Goal: Information Seeking & Learning: Compare options

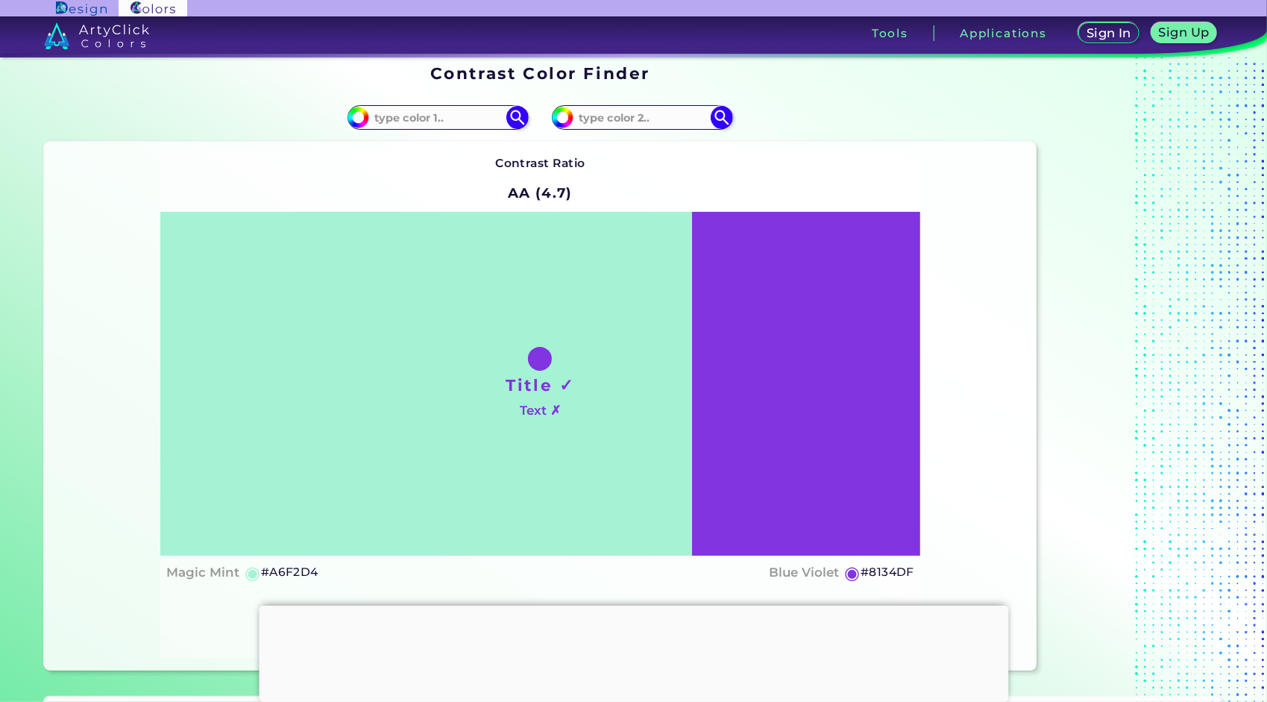
scroll to position [13, 0]
click at [438, 115] on input at bounding box center [438, 117] width 139 height 20
paste input "#D026FF"
type input "#D026FF"
type input "#d026ff"
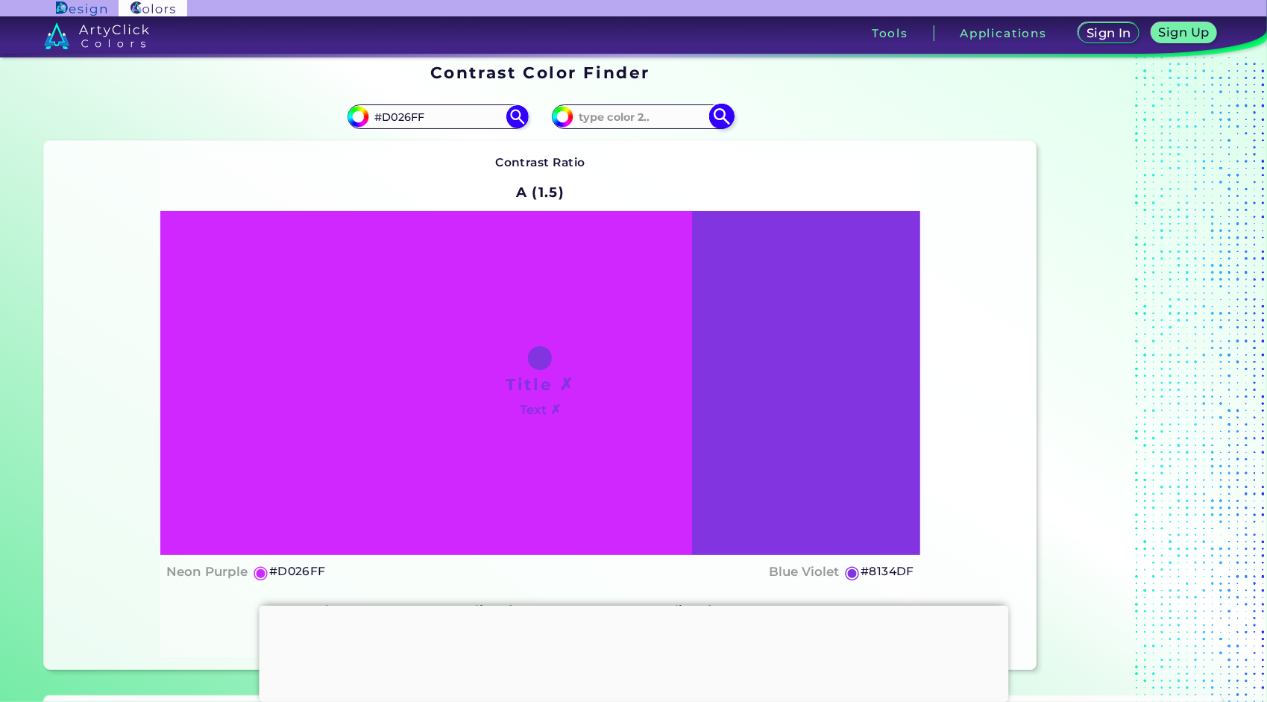
click at [608, 119] on input at bounding box center [642, 117] width 139 height 20
paste input "#D026FF"
type input "#D026FF"
type input "#d026ff"
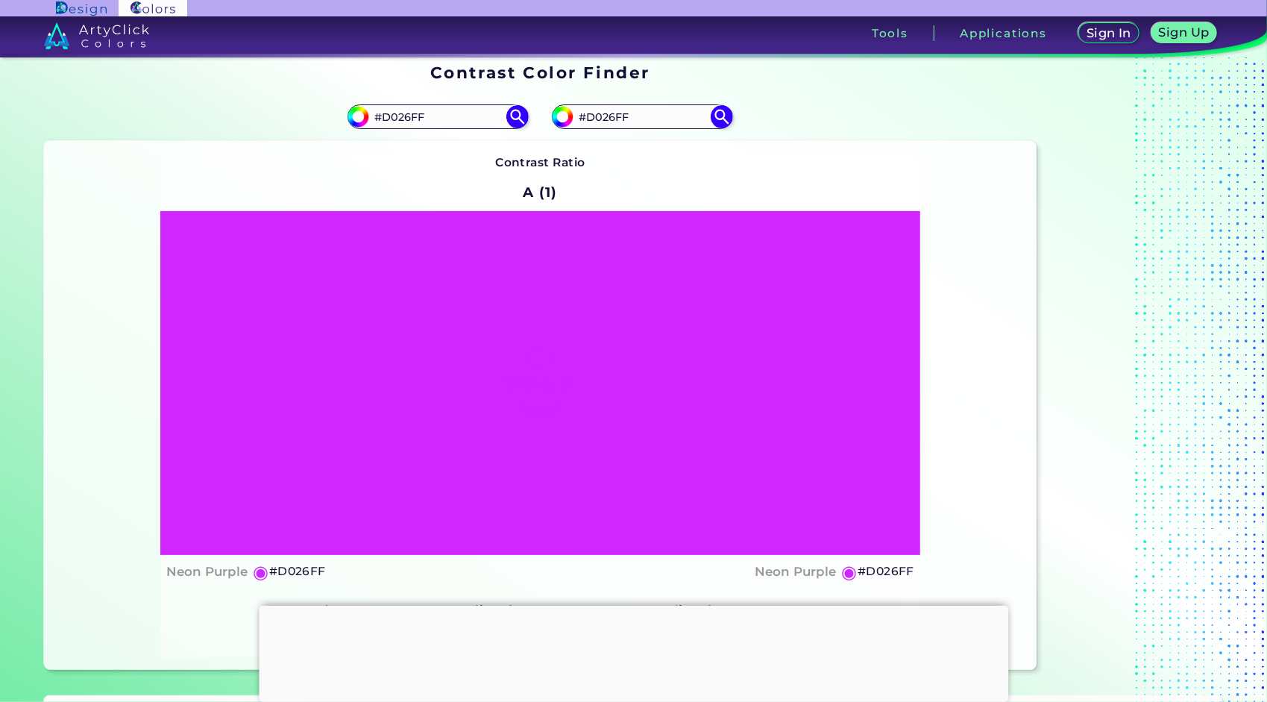
drag, startPoint x: 485, startPoint y: 120, endPoint x: 310, endPoint y: 118, distance: 174.5
click at [310, 118] on div "#d026ff #D026FF" at bounding box center [292, 117] width 497 height 48
type input "\"
click at [356, 116] on input "#d026ff" at bounding box center [356, 114] width 19 height 19
type input "#c524ff"
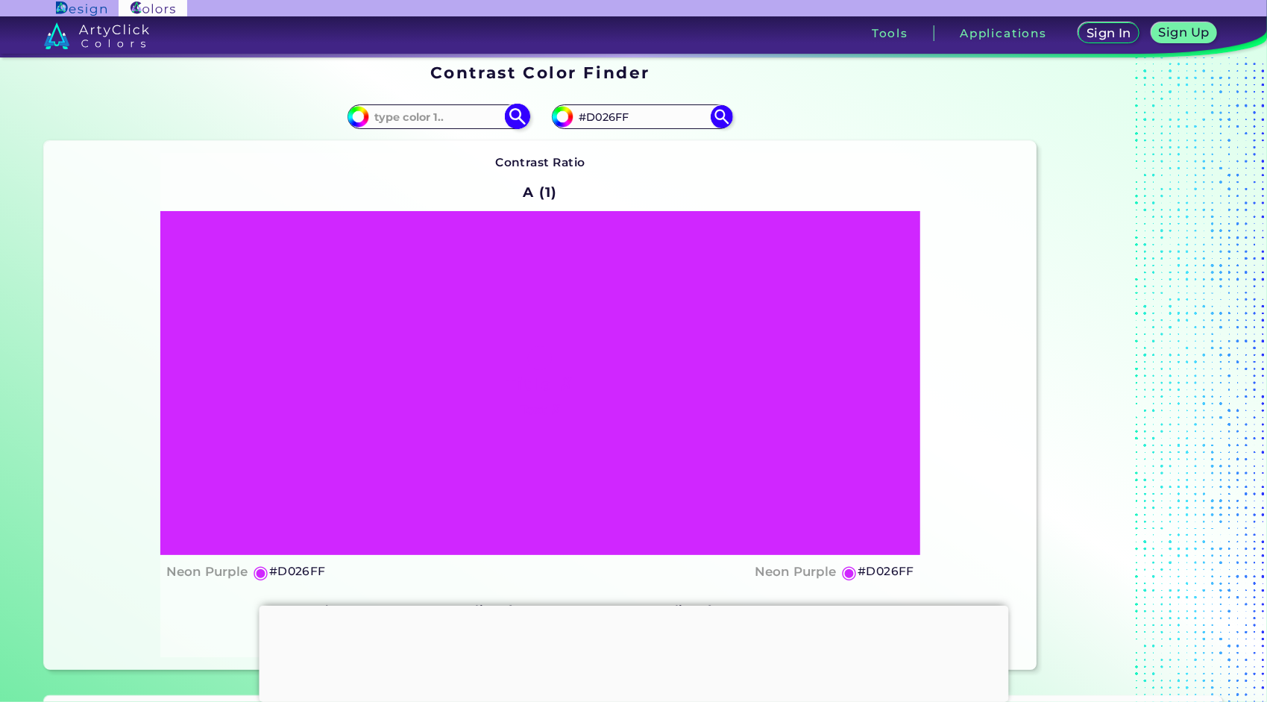
type input "#C524FF"
type input "#ba24ff"
type input "#BA24FF"
type input "#b224ff"
type input "#B224FF"
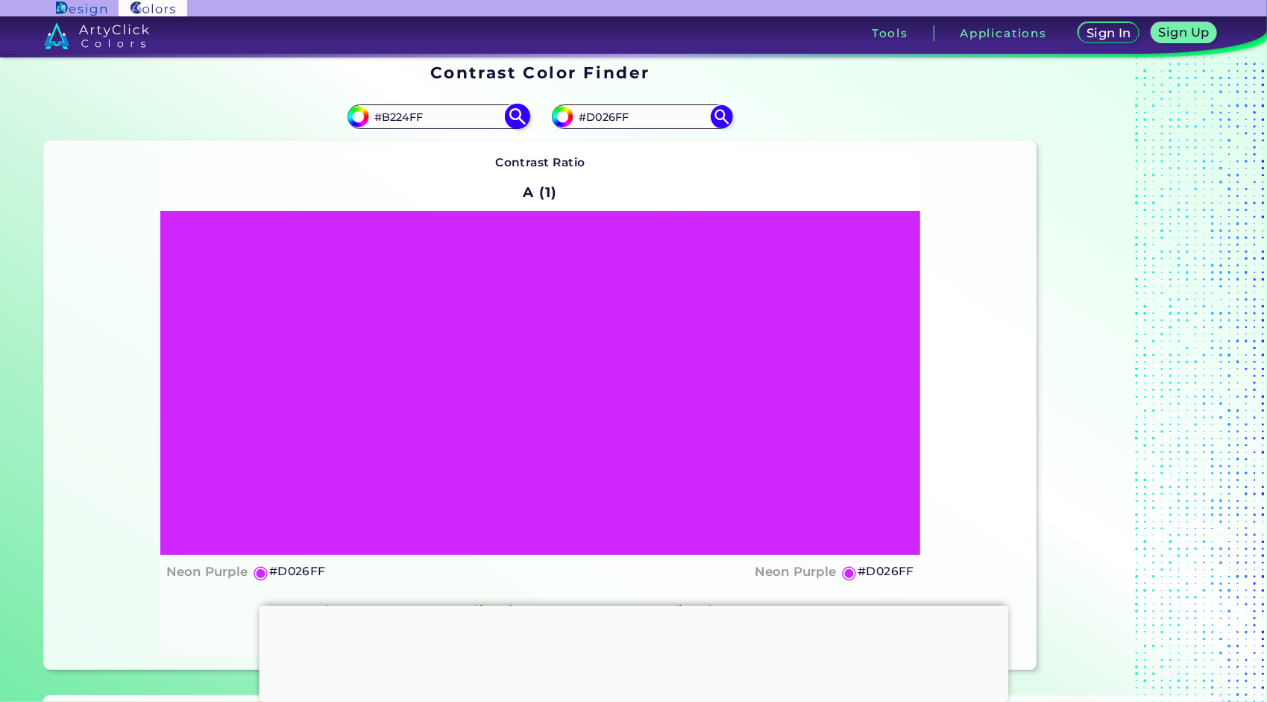
type input "#7b24ff"
type input "#7B24FF"
type input "#3224ff"
type input "#3224FF"
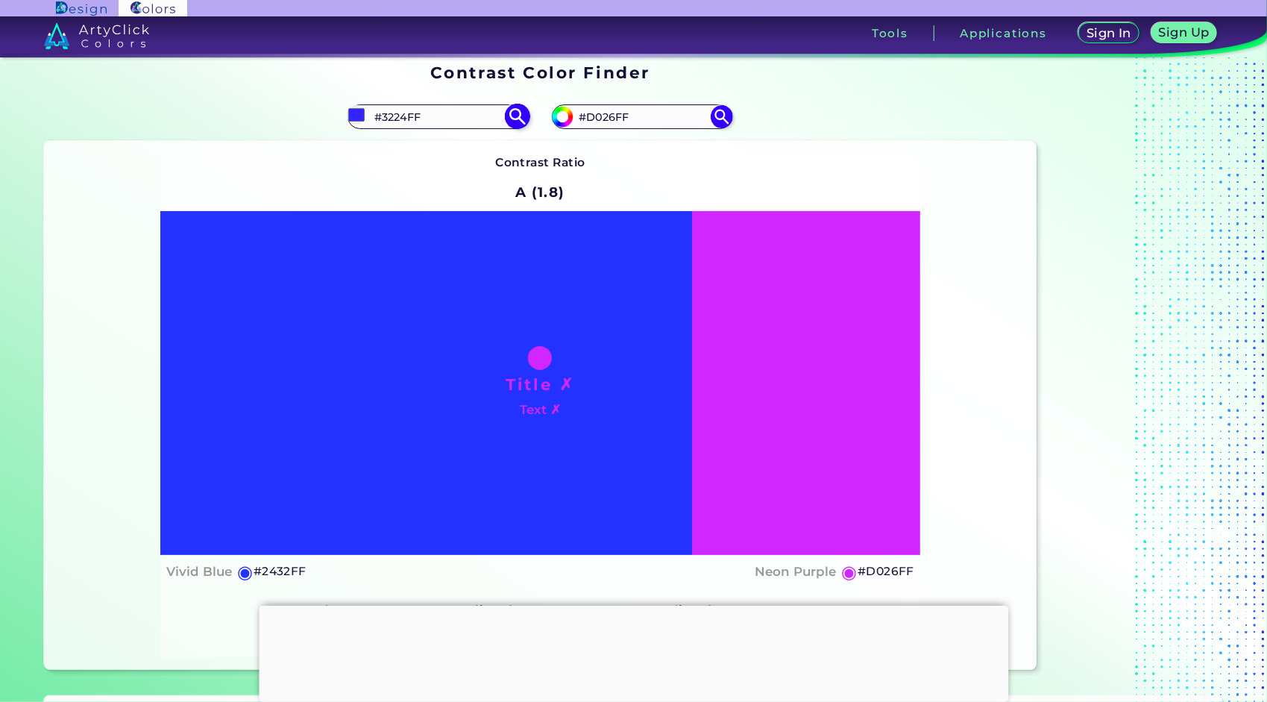
type input "#243dff"
type input "#243DFF"
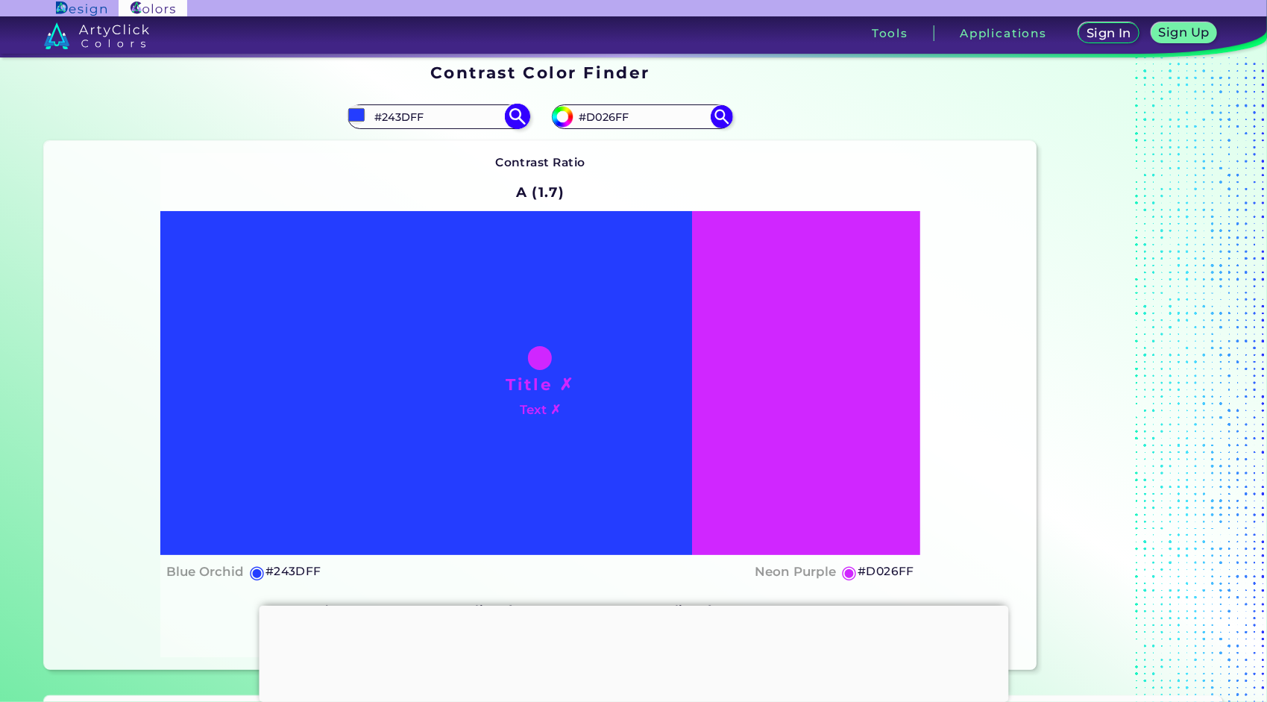
type input "#2450ff"
type input "#2450FF"
type input "#246dff"
type input "#246DFF"
type input "#24b6ff"
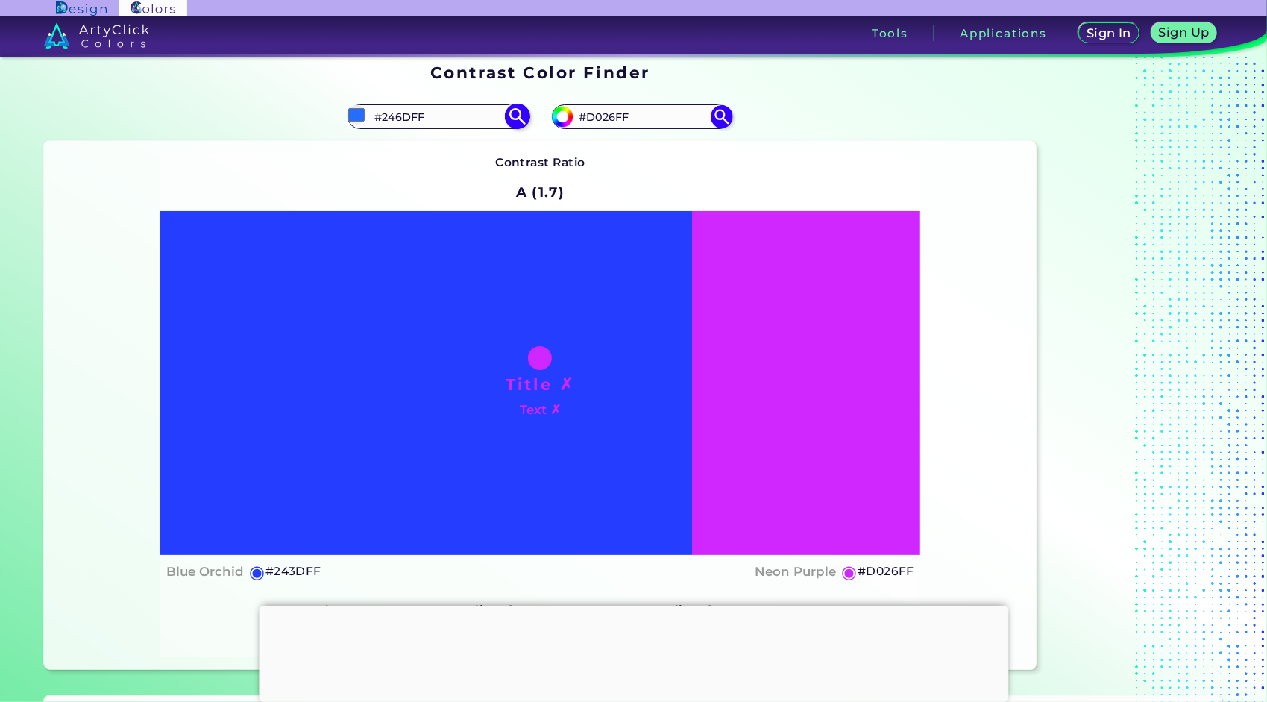
type input "#24B6FF"
type input "#24daff"
type input "#24DAFF"
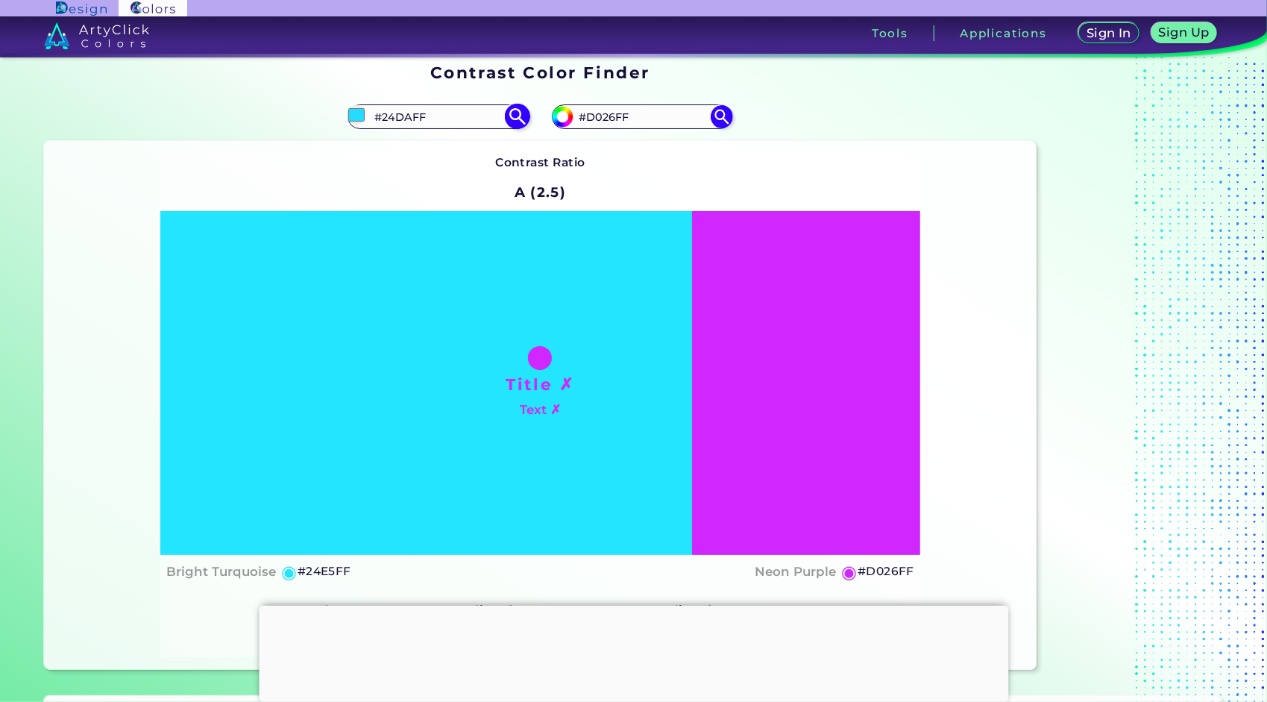
type input "#24f0ff"
type input "#24F0FF"
type input "#24fbff"
type input "#24FBFF"
type input "#24fff0"
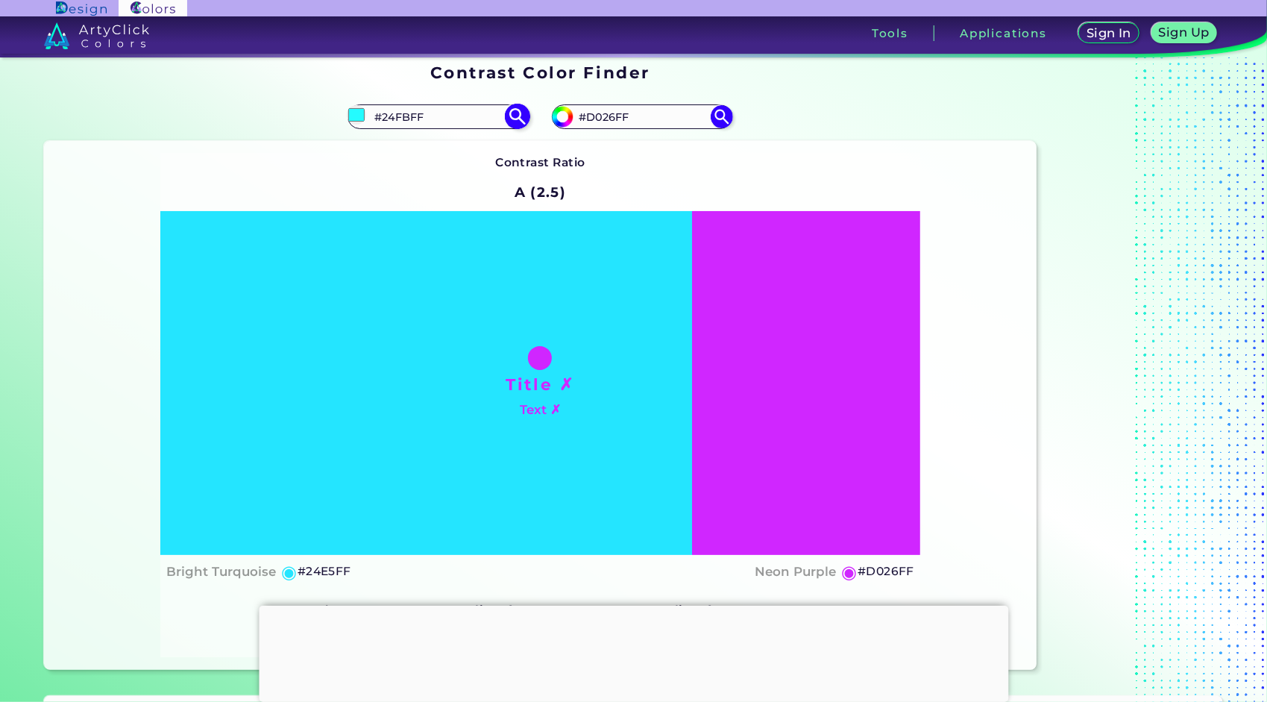
type input "#24FFF0"
type input "#24ffda"
type input "#24FFDA"
type input "#24ffc8"
type input "#24FFC8"
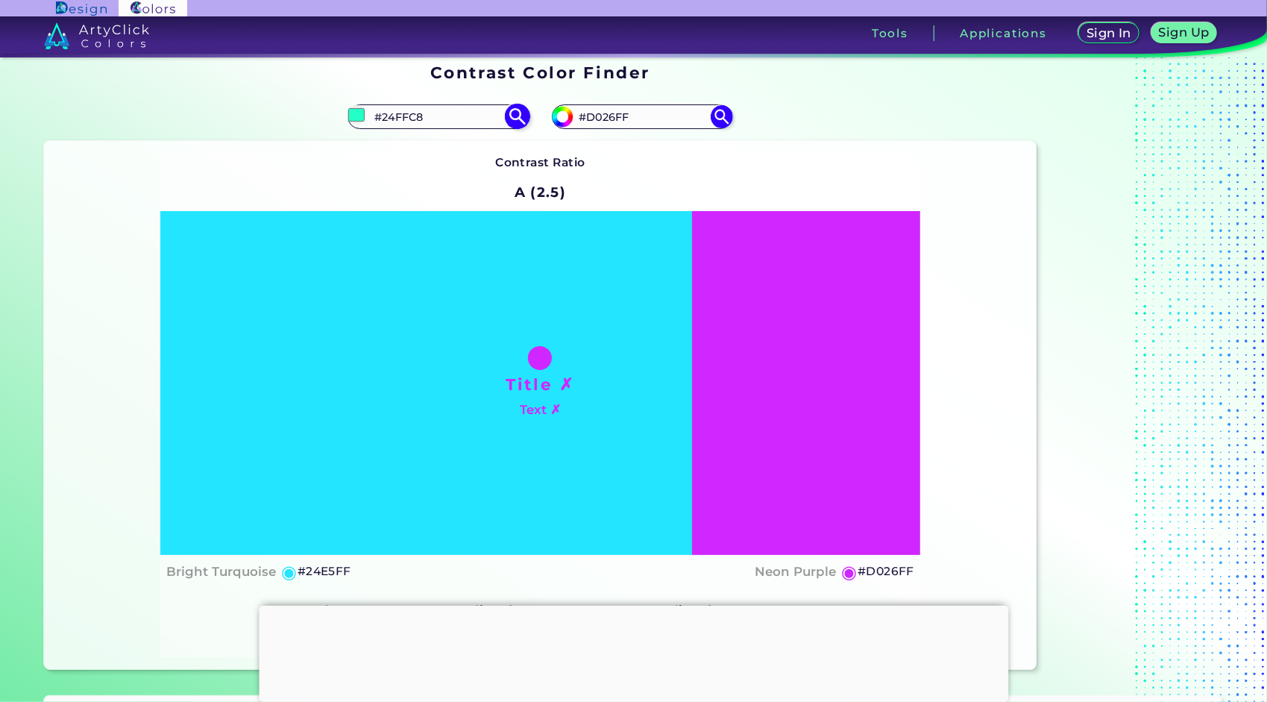
type input "#24ff8e"
type input "#24FF8E"
type input "#24ff70"
type input "#24FF70"
type input "#24ff5b"
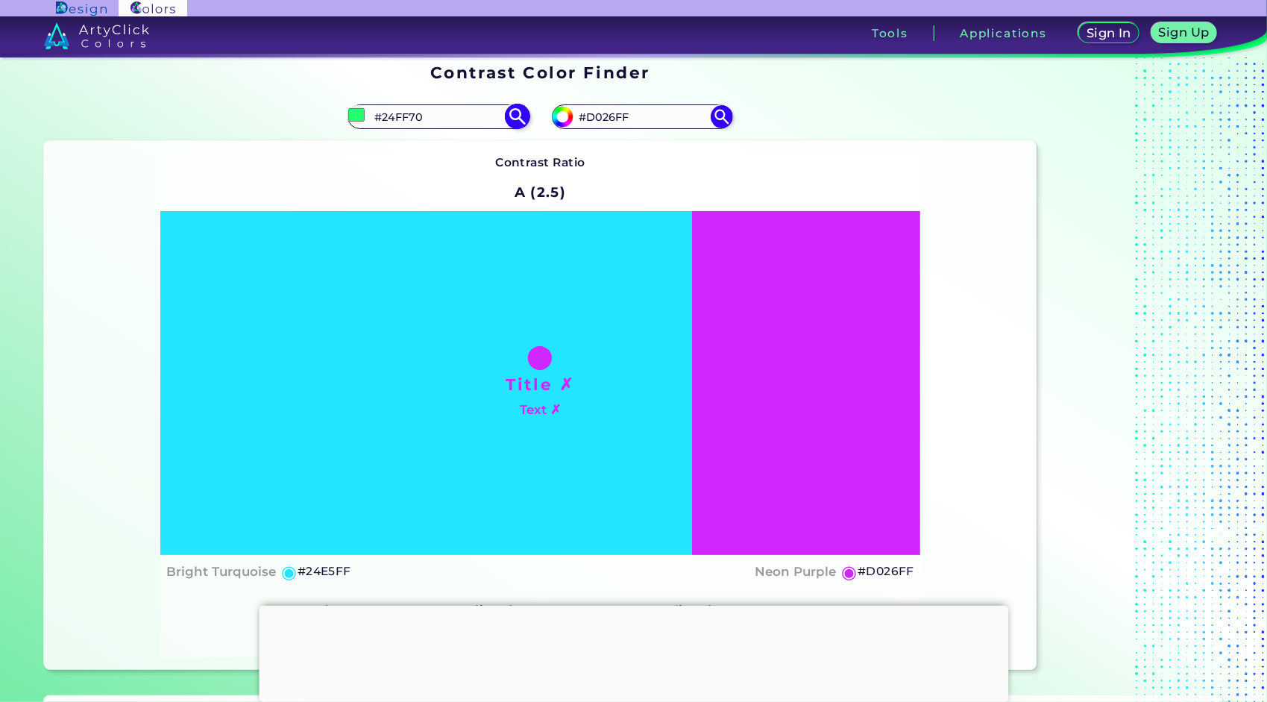
type input "#24FF5B"
type input "#24ff48"
type input "#24FF48"
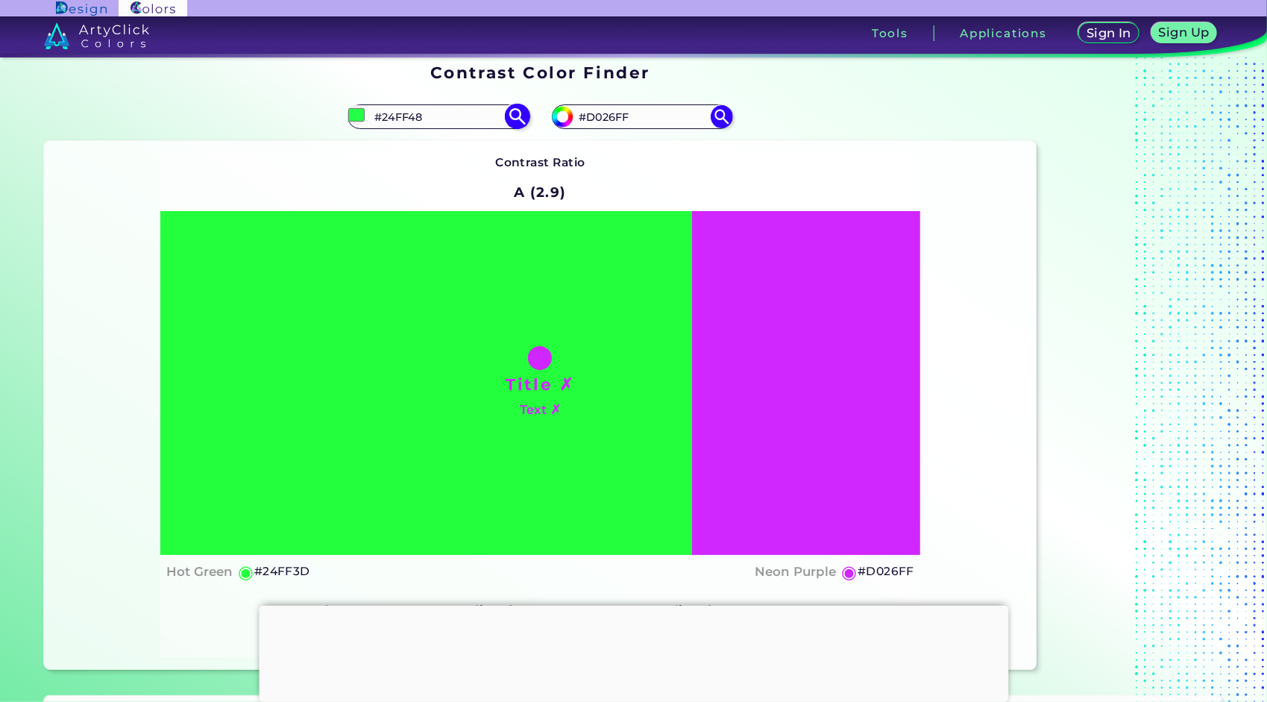
type input "#24ff3d"
type input "#24FF3D"
type input "#24ff32"
type input "#24FF32"
type input "#24ff27"
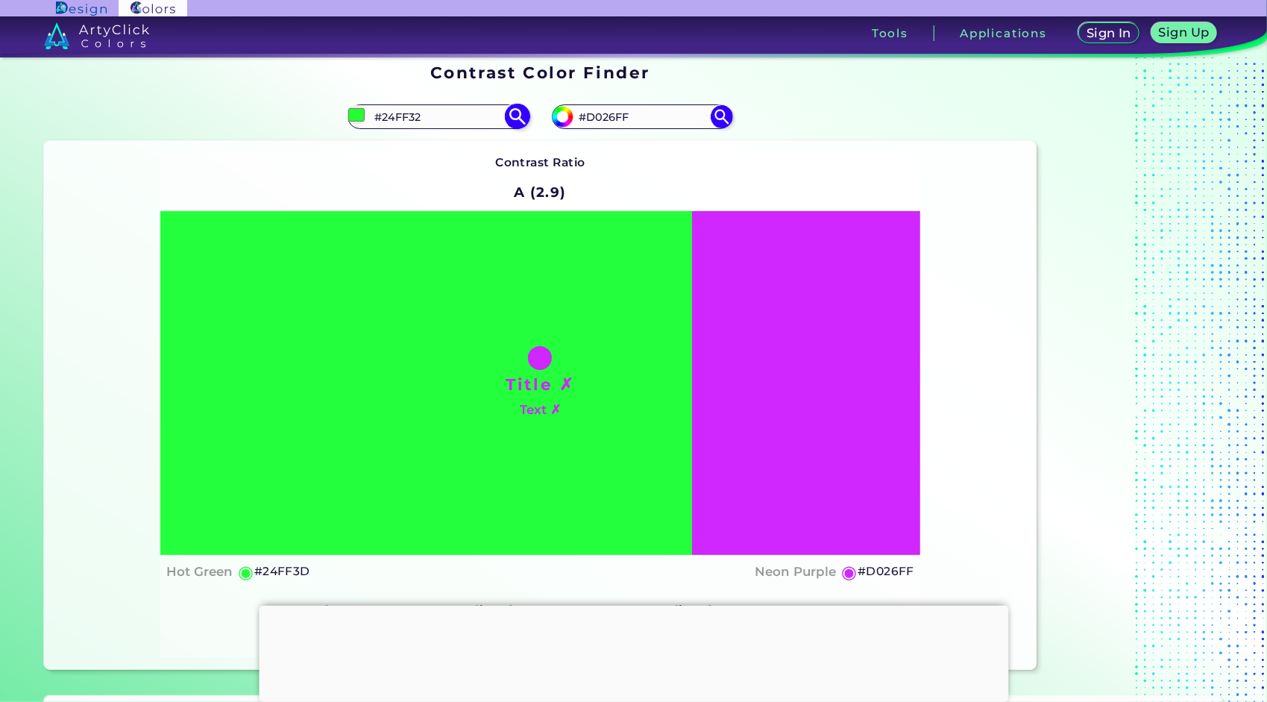
type input "#24FF27"
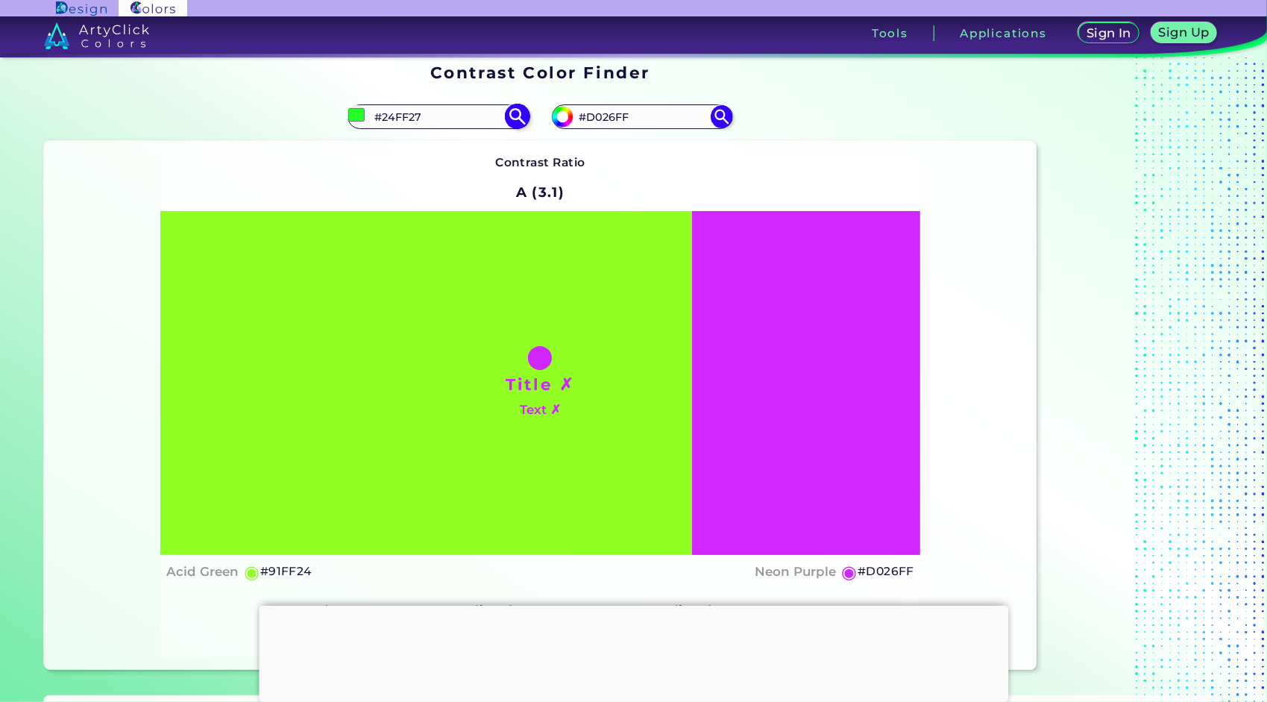
type input "#91ff24"
type input "#91FF24"
type input "#ff2424"
type input "#FF2424"
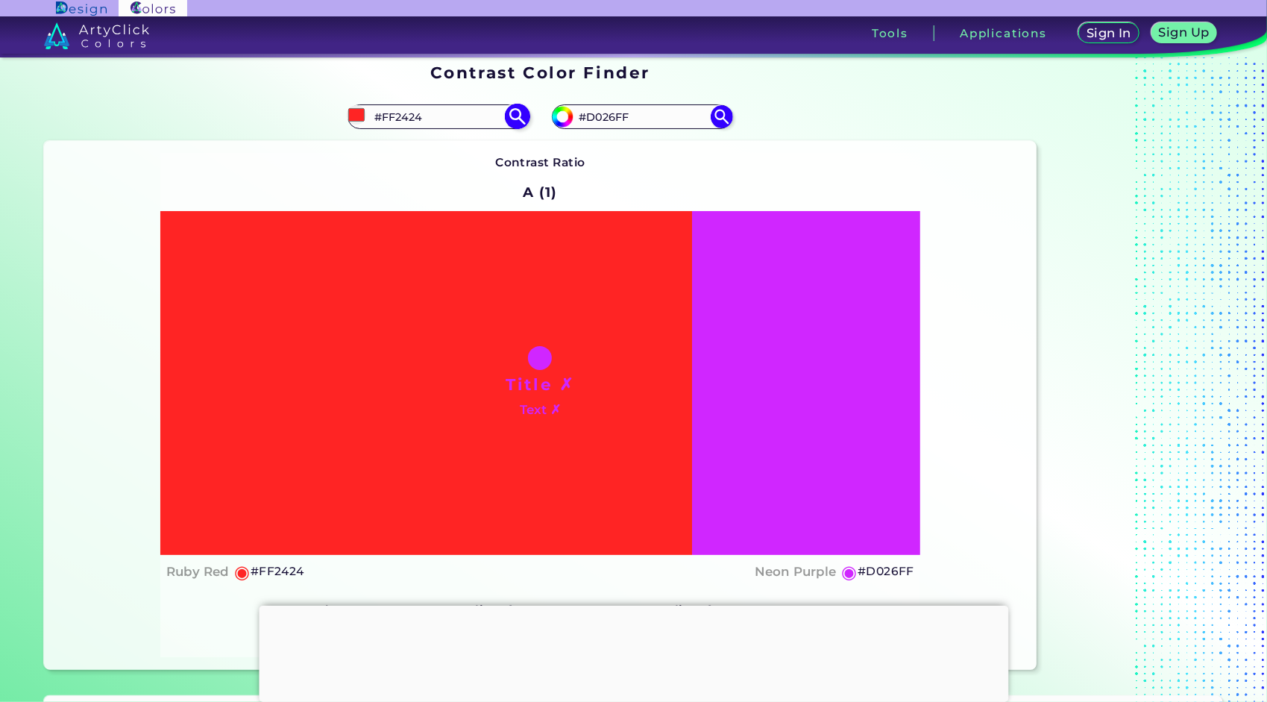
type input "#ff9924"
type input "#FF9924"
type input "#246dff"
type input "#246DFF"
type input "#6524ff"
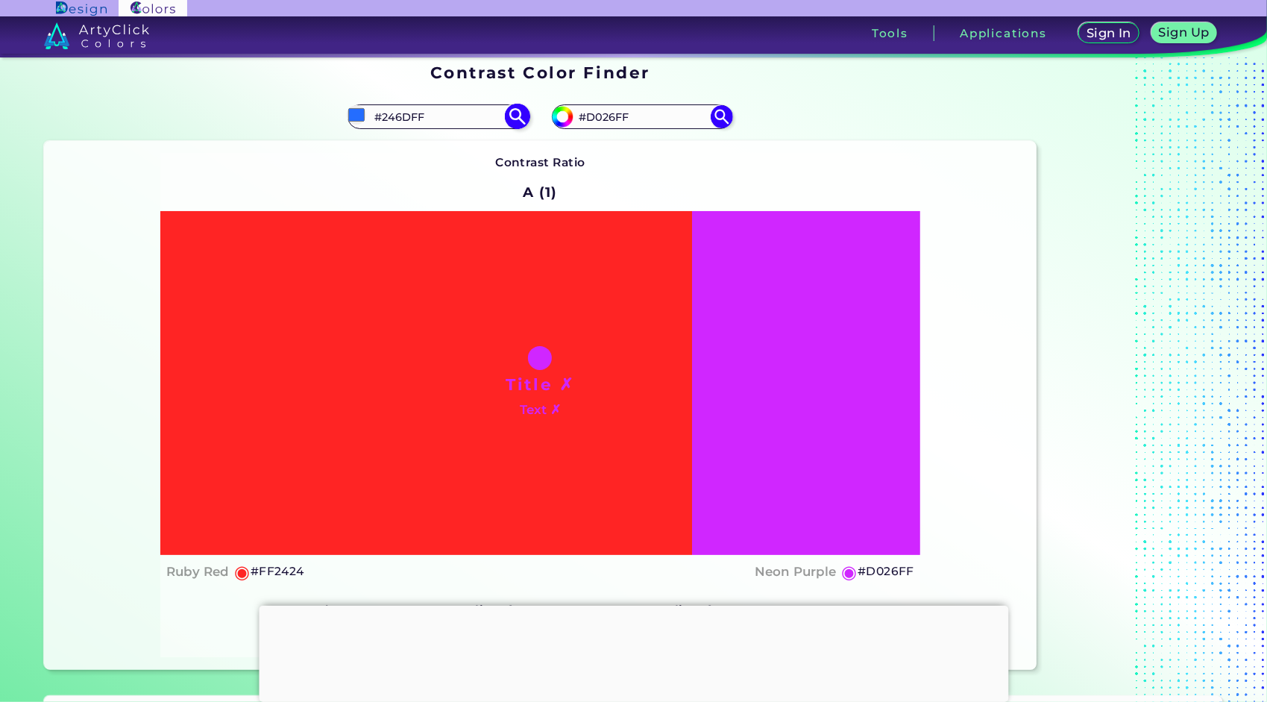
type input "#6524FF"
type input "#5e24ff"
type input "#5E24FF"
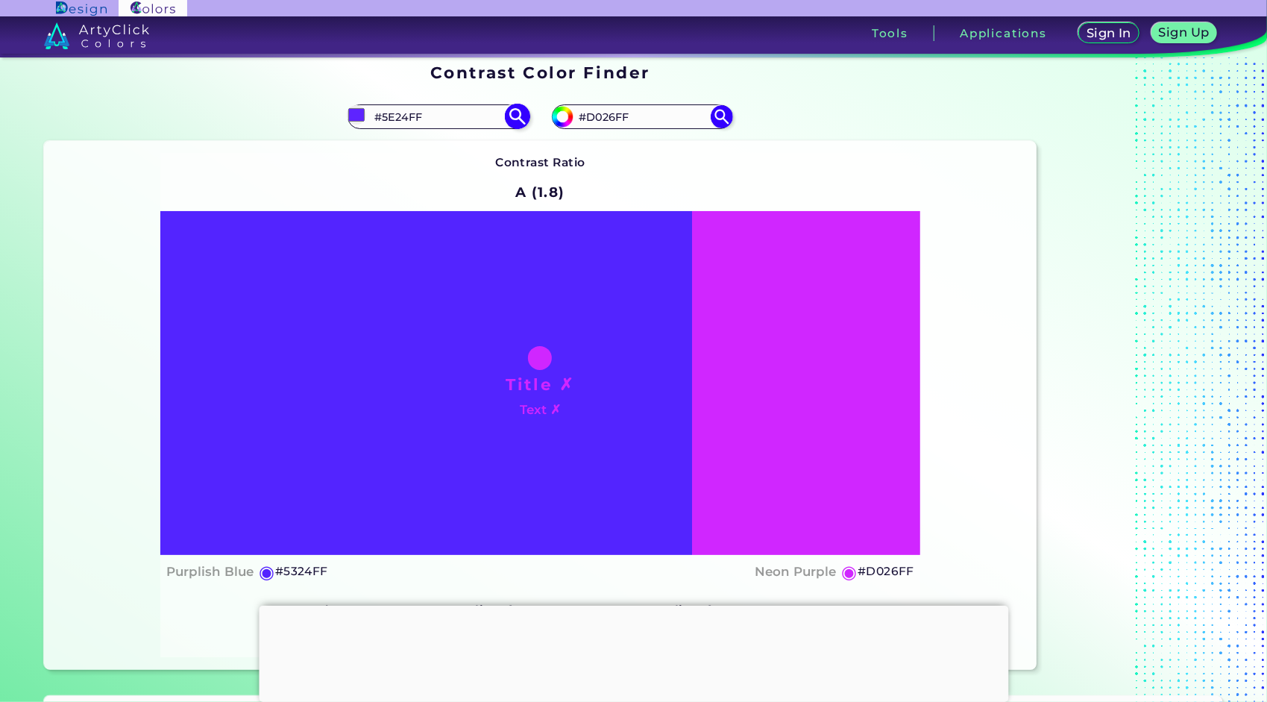
type input "#5324ff"
type input "#5324FF"
type input "#4824ff"
type input "#4824FF"
type input "#3d24ff"
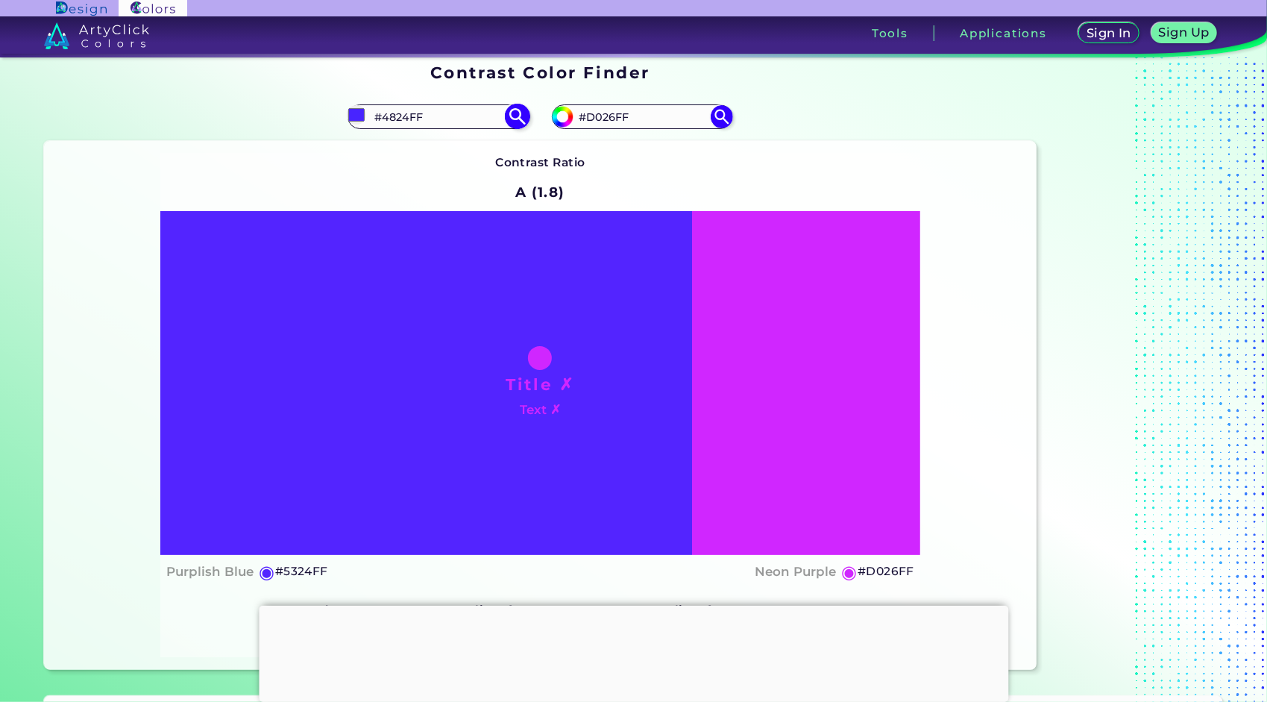
type input "#3D24FF"
type input "#3224ff"
type input "#3224FF"
type input "#2724ff"
type input "#2724FF"
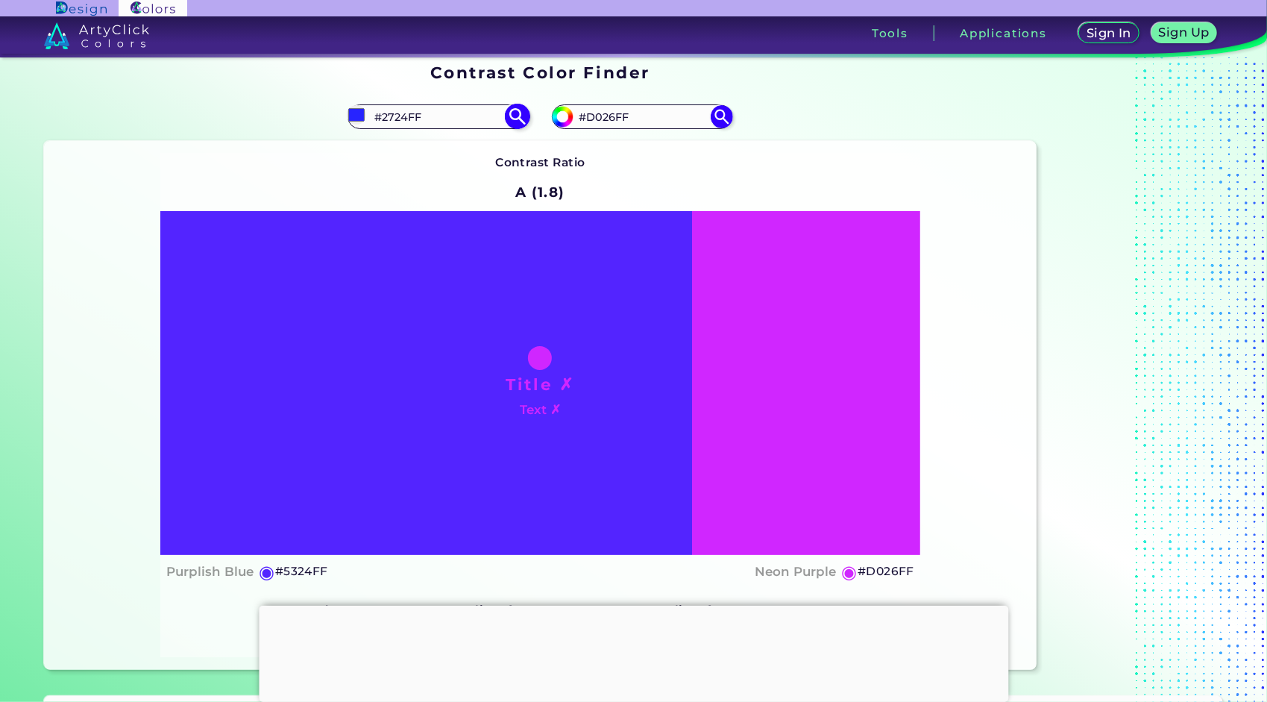
type input "#242bff"
type input "#242BFF"
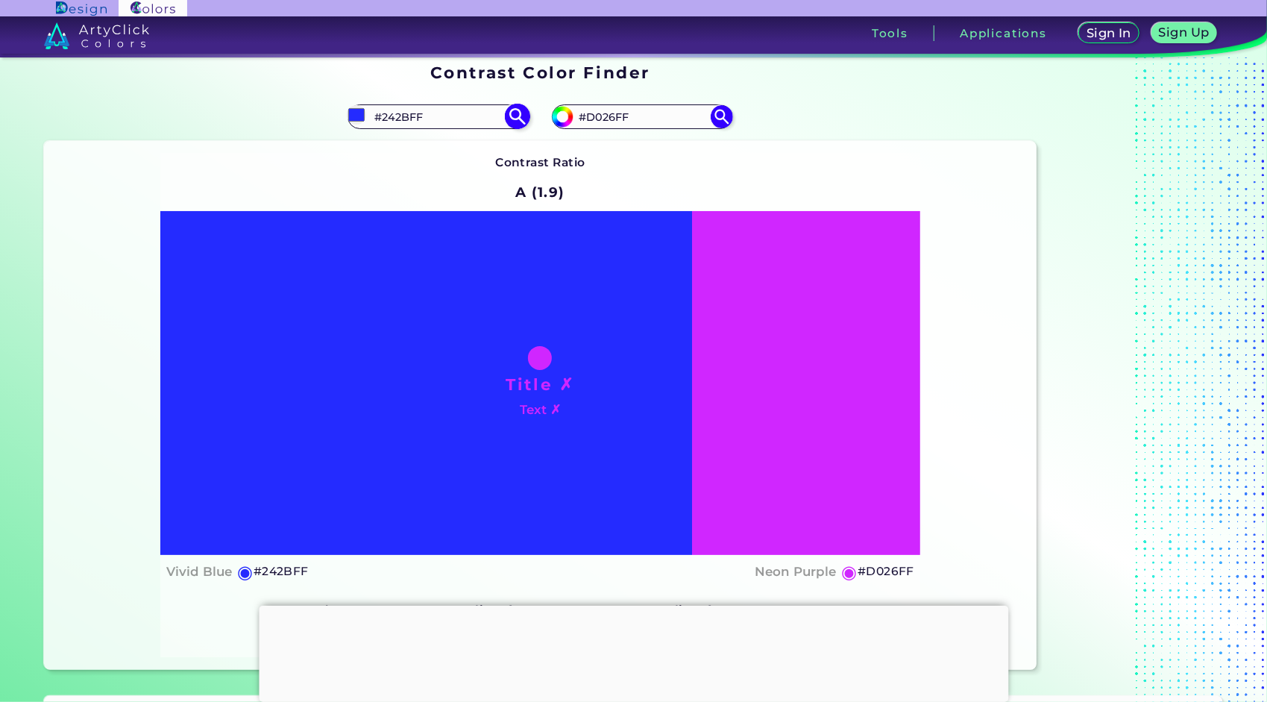
type input "#2432ff"
type input "#2432FF"
type input "#242bff"
type input "#242BFF"
type input "#2432ff"
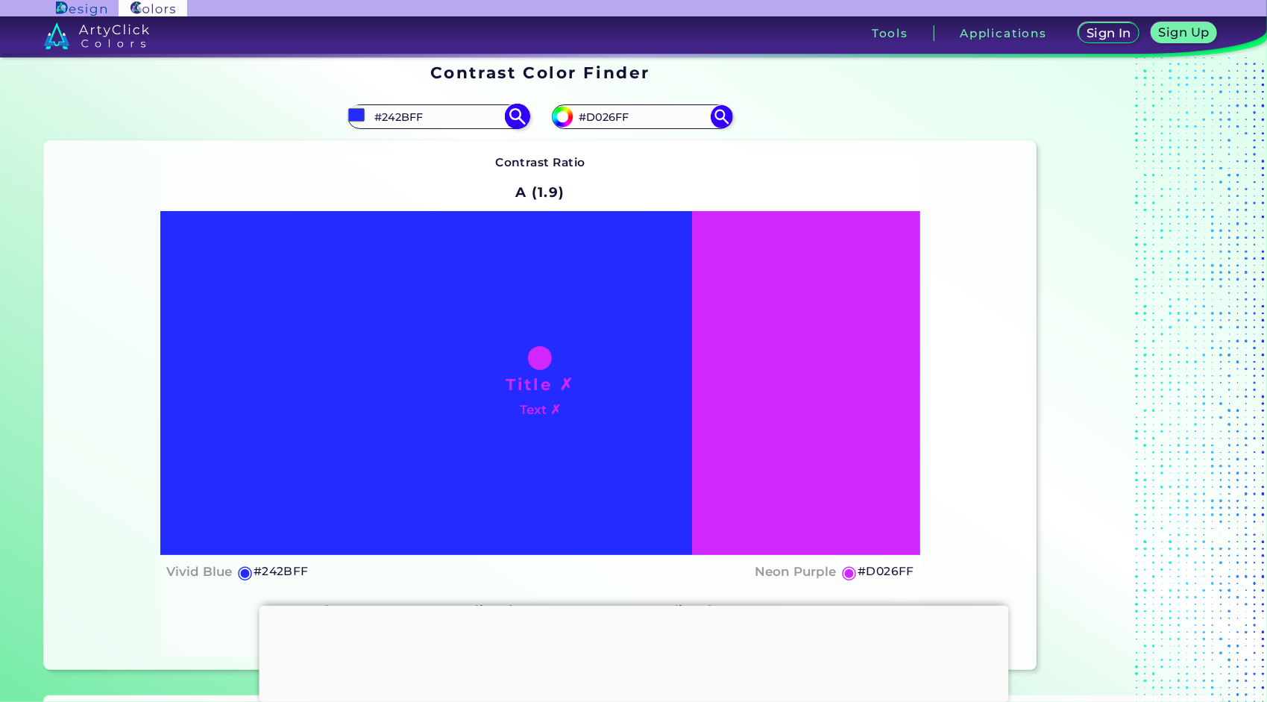
type input "#2432FF"
type input "#243dff"
type input "#243DFF"
type input "#2448ff"
type input "#2448FF"
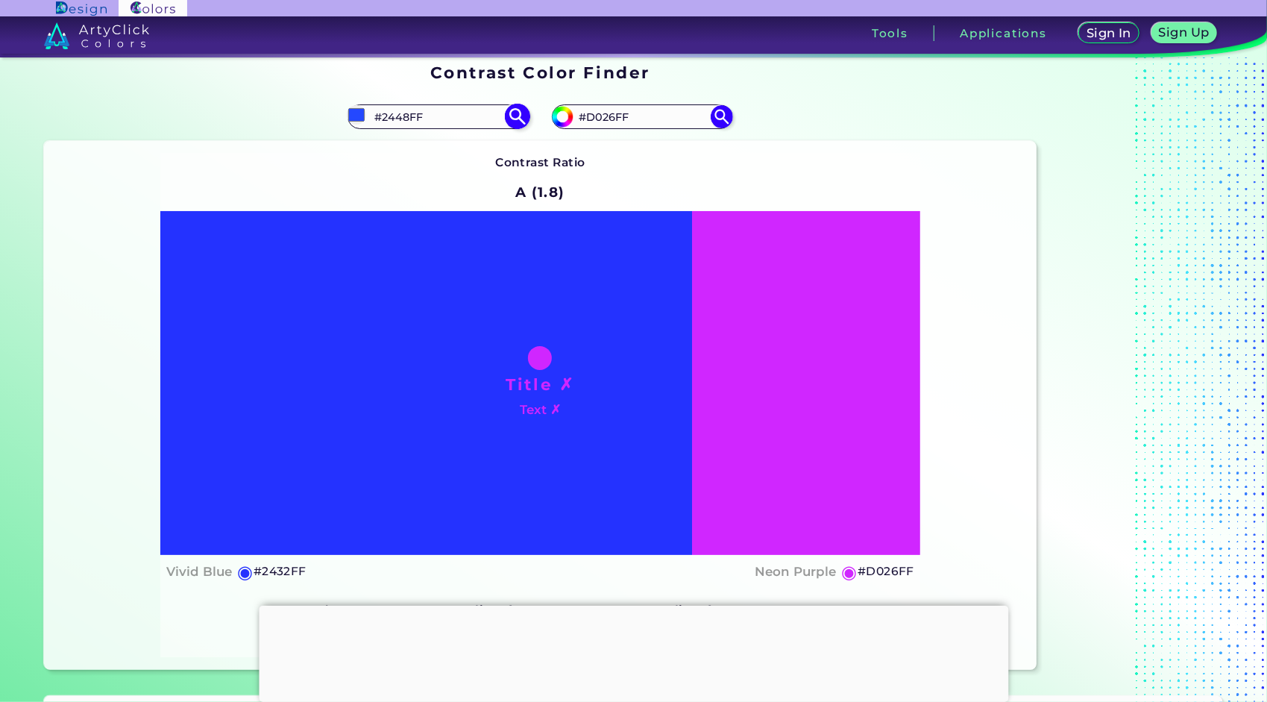
type input "#2450ff"
type input "#2450FF"
type input "#2465ff"
type input "#2465FF"
type input "#2478ff"
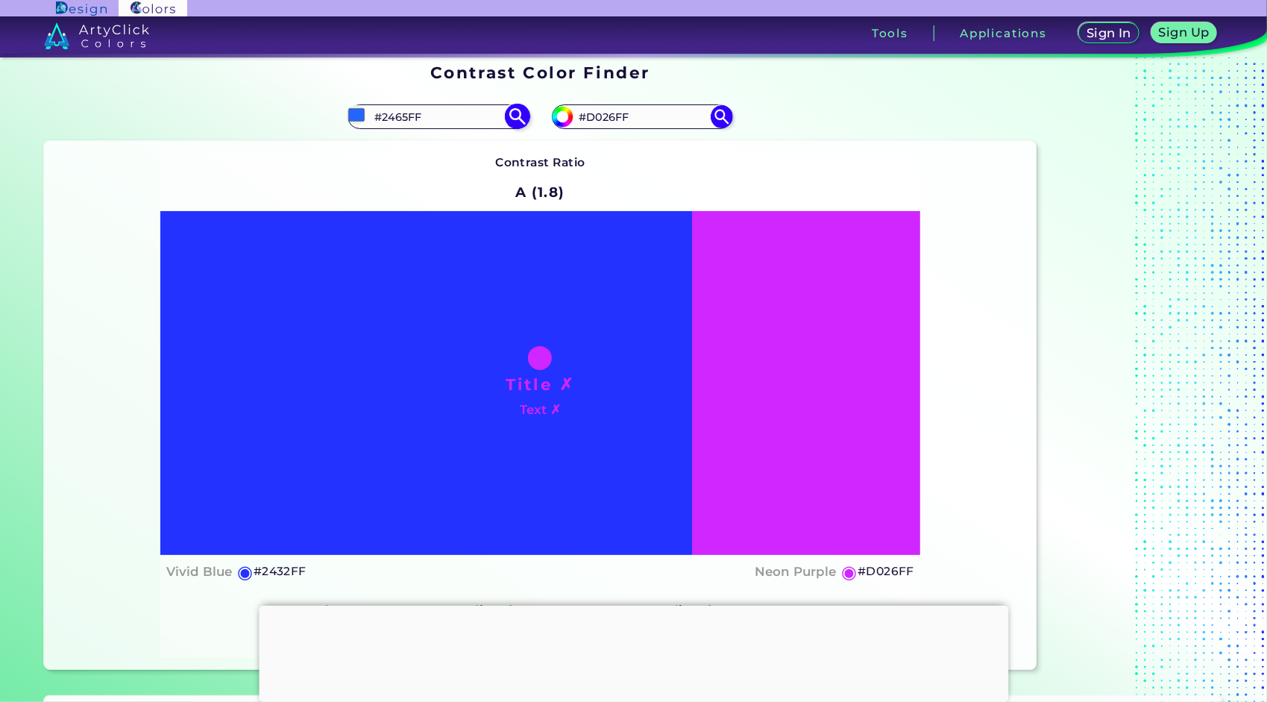
type input "#2478FF"
type input "#24ffbd"
type input "#24FFBD"
type input "#daff24"
type input "#DAFF24"
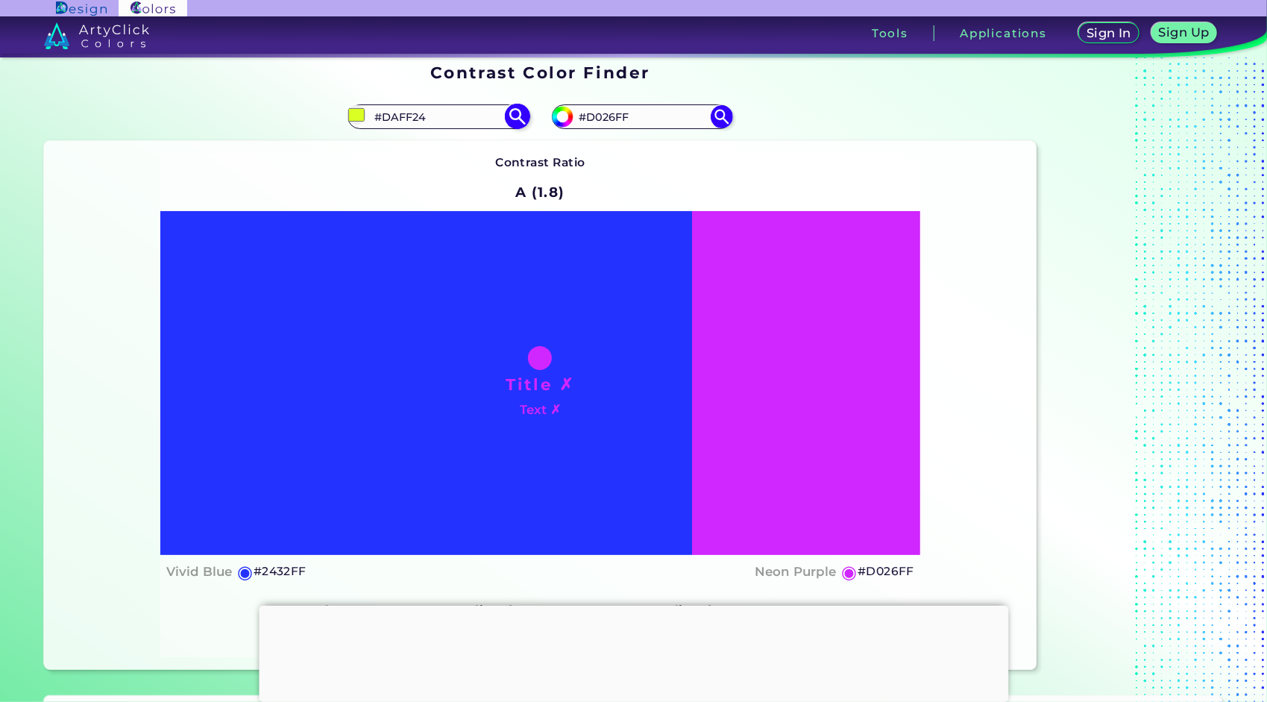
type input "#ffa424"
type input "#FFA424"
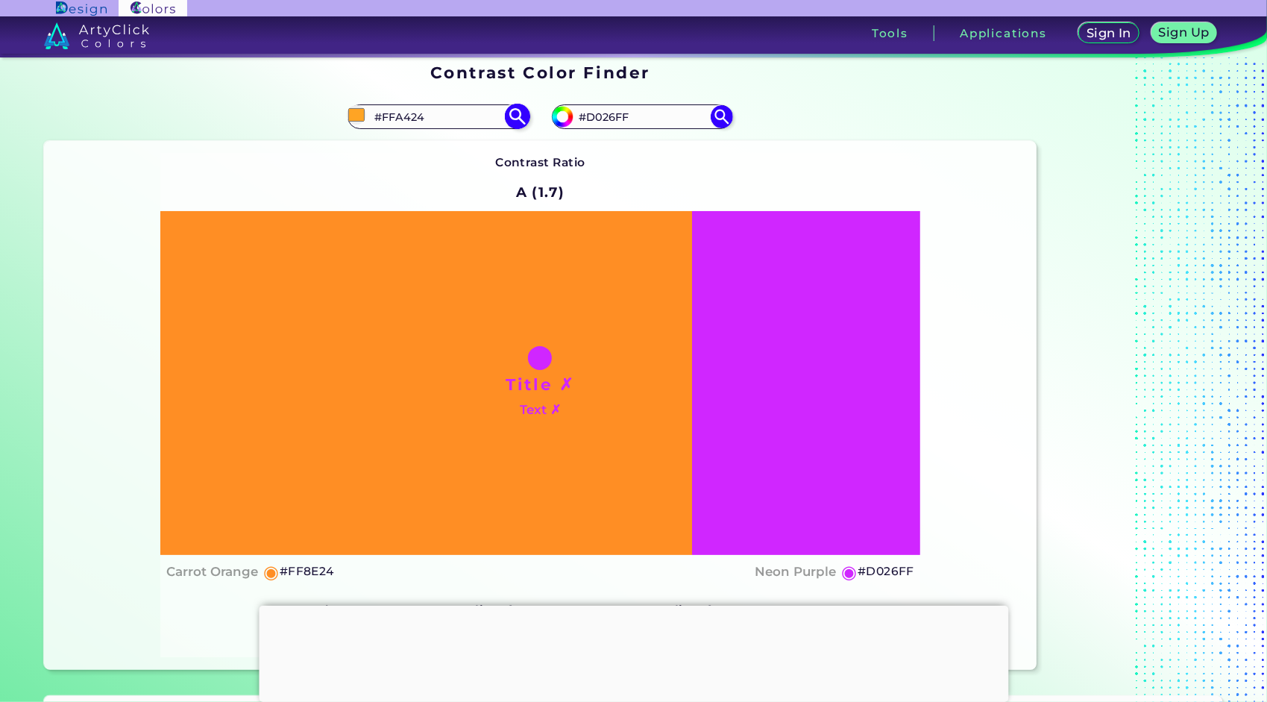
type input "#ff8e24"
type input "#FF8E24"
type input "#ff9924"
type input "#FF9924"
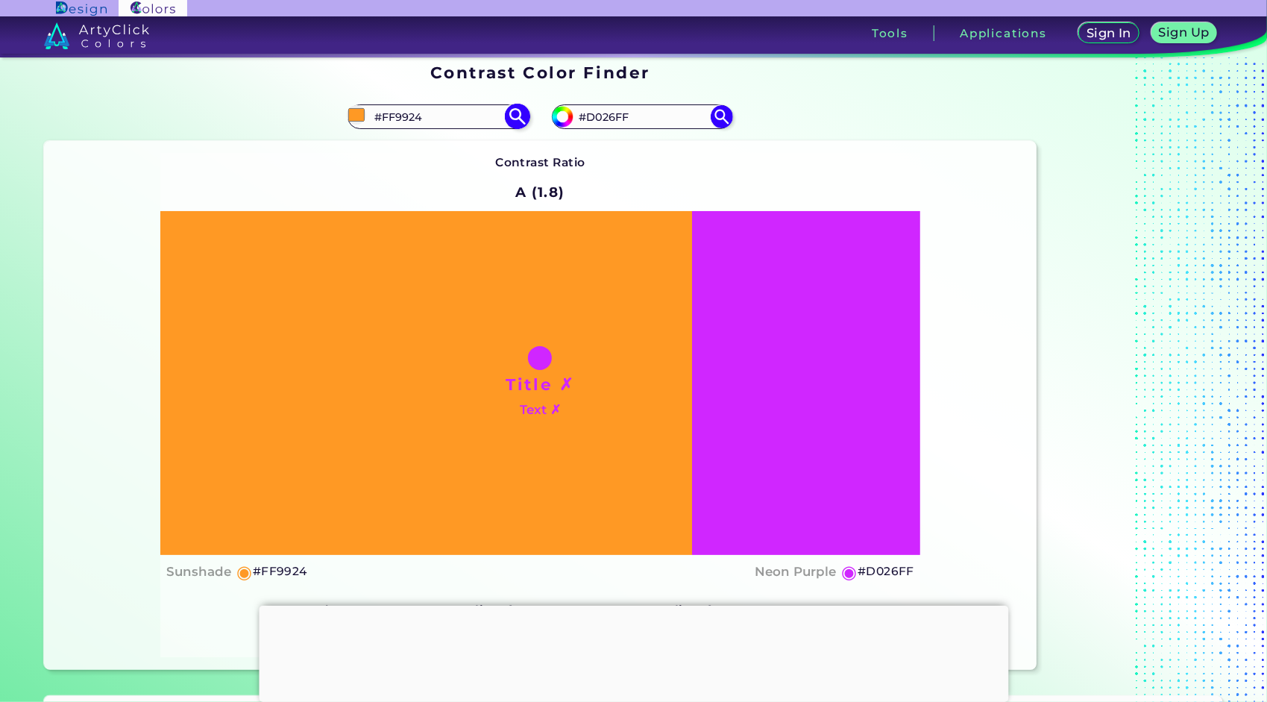
type input "#ffa424"
type input "#FFA424"
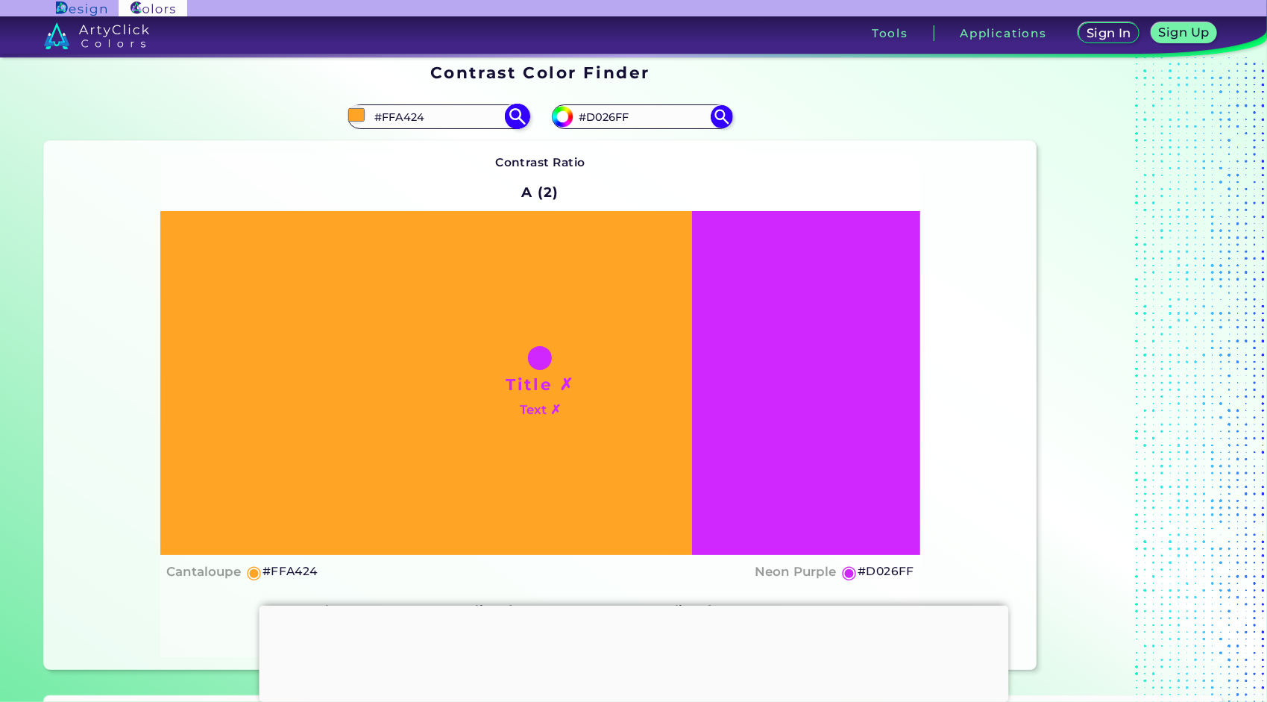
type input "#ff9924"
type input "#FF9924"
type input "#ff8e24"
type input "#FF8E24"
type input "#ff8624"
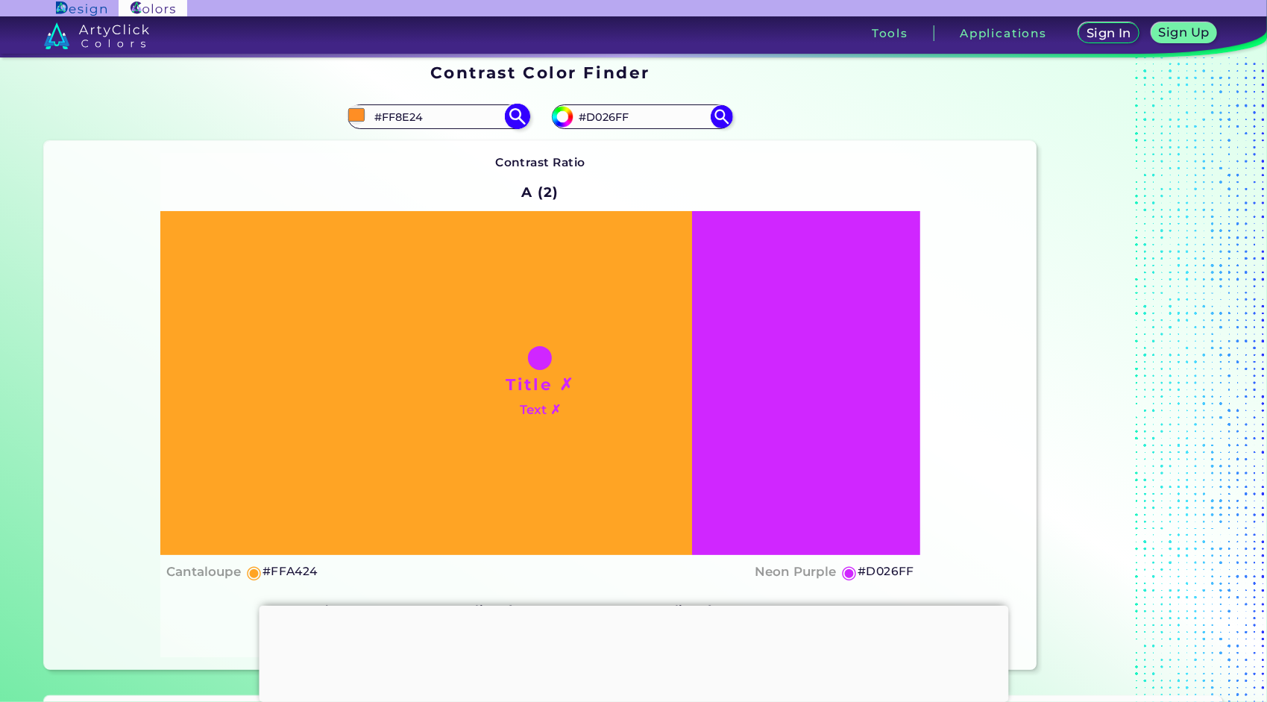
type input "#FF8624"
type input "#ff7b24"
type input "#FF7B24"
type input "#ff7024"
type input "#FF7024"
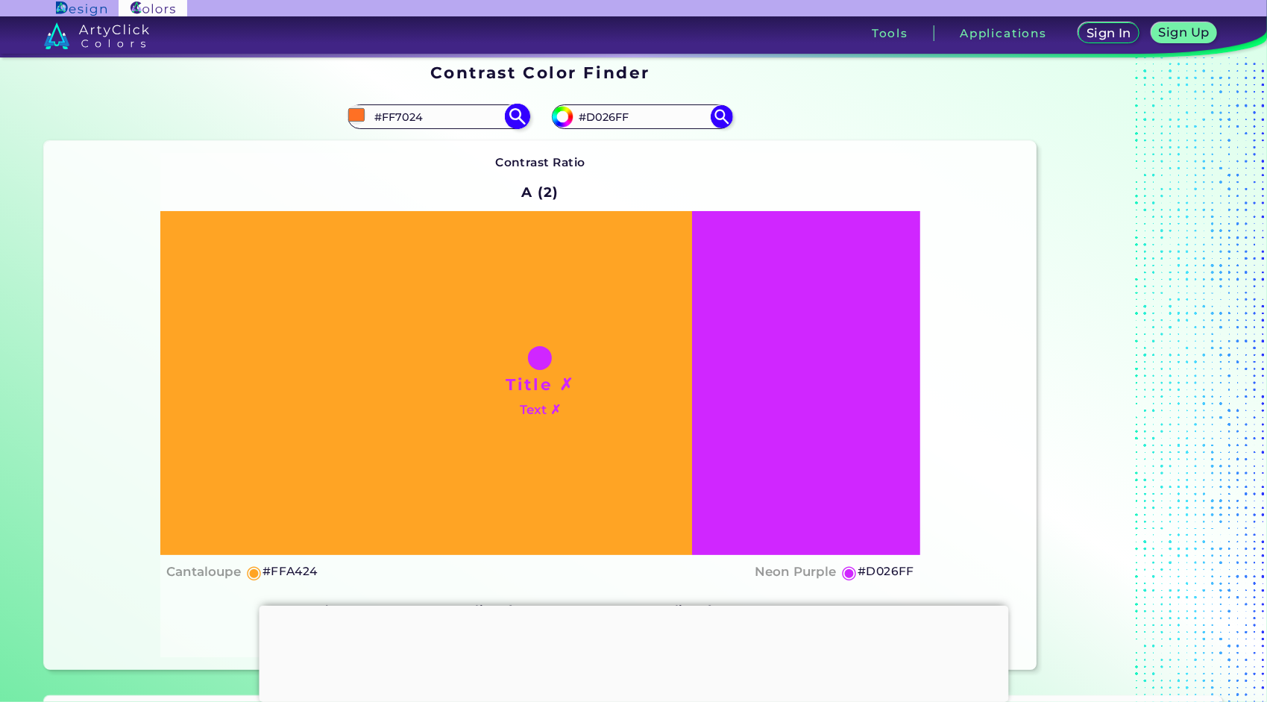
type input "#ff6524"
type input "#FF6524"
type input "#ff5024"
type input "#FF5024"
type input "#ff4524"
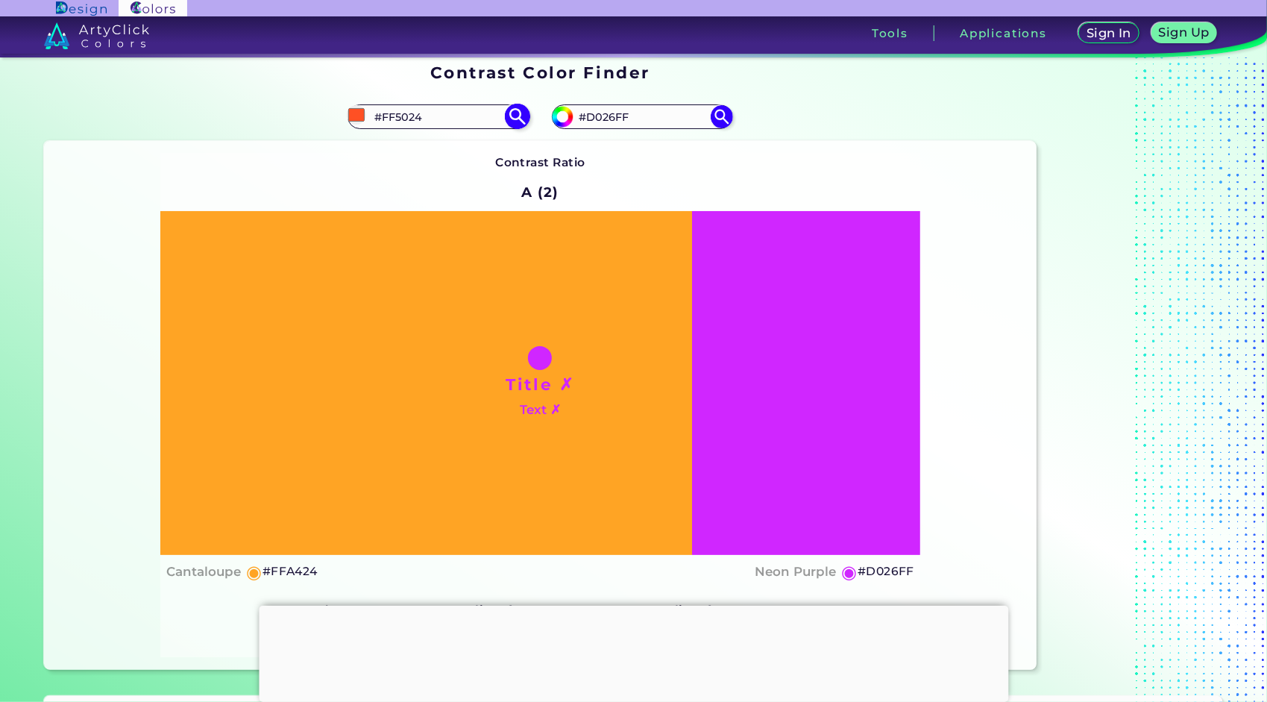
type input "#FF4524"
type input "#ff3a24"
type input "#FF3A24"
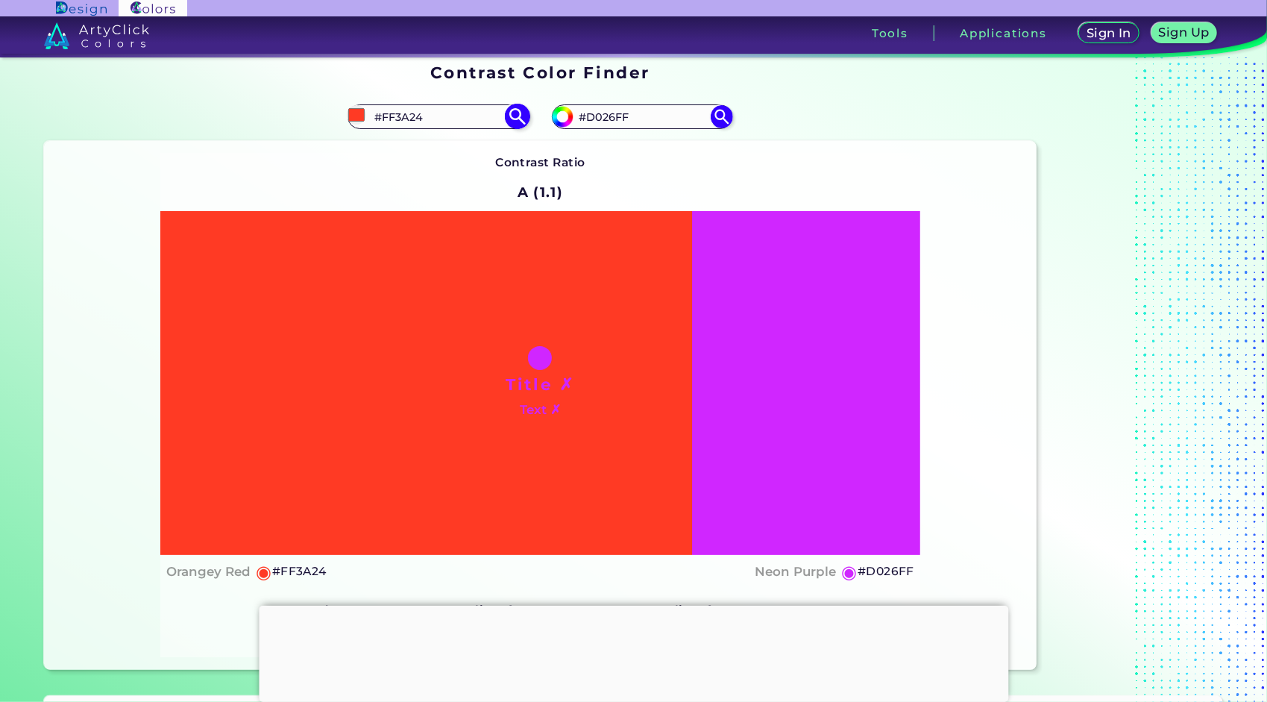
type input "#ff3224"
type input "#FF3224"
type input "#ff2424"
type input "#FF2424"
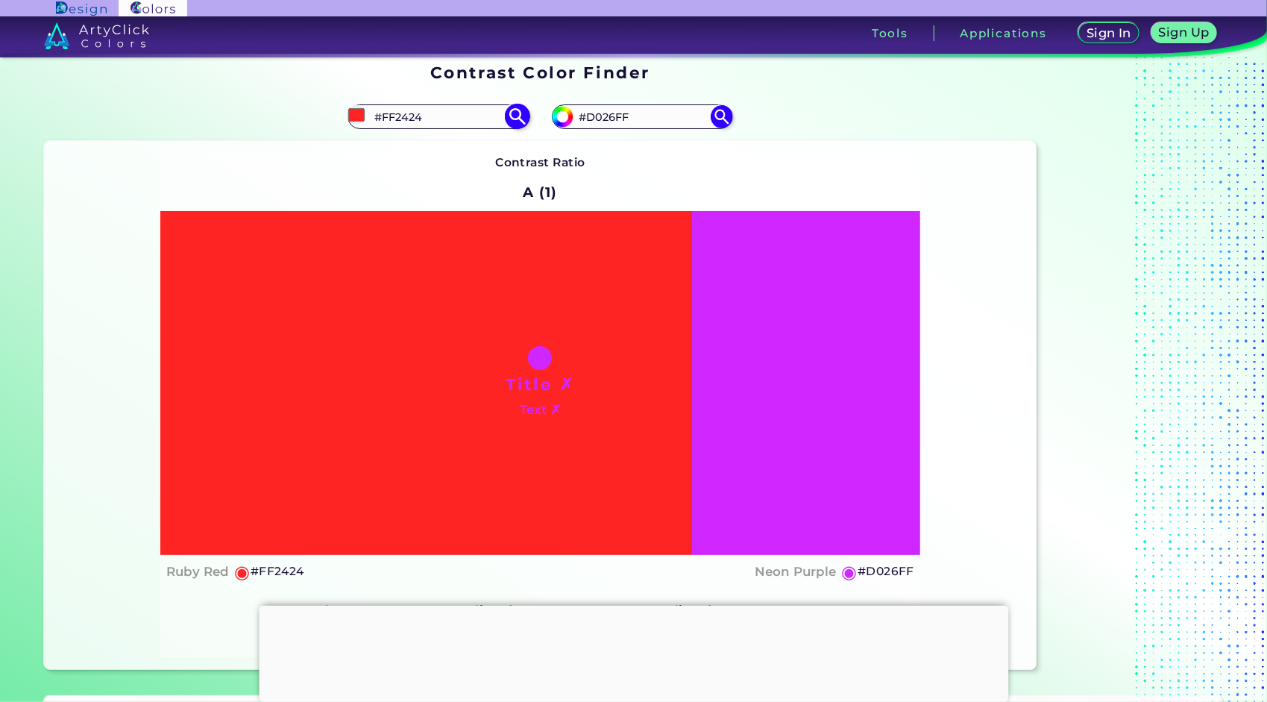
type input "#ff3224"
type input "#FF3224"
type input "#ff4524"
type input "#FF4524"
type input "#ff6524"
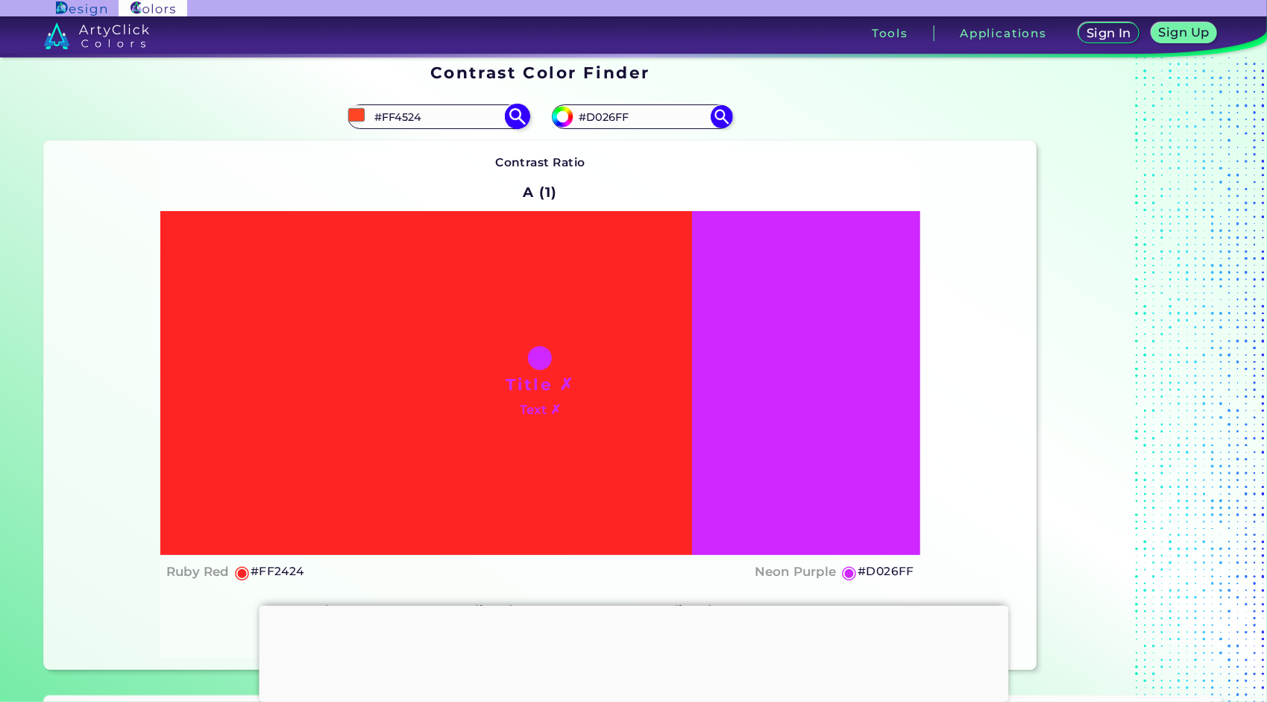
type input "#FF6524"
type input "#ff7b24"
type input "#FF7B24"
type input "#ff8e24"
type input "#FF8E24"
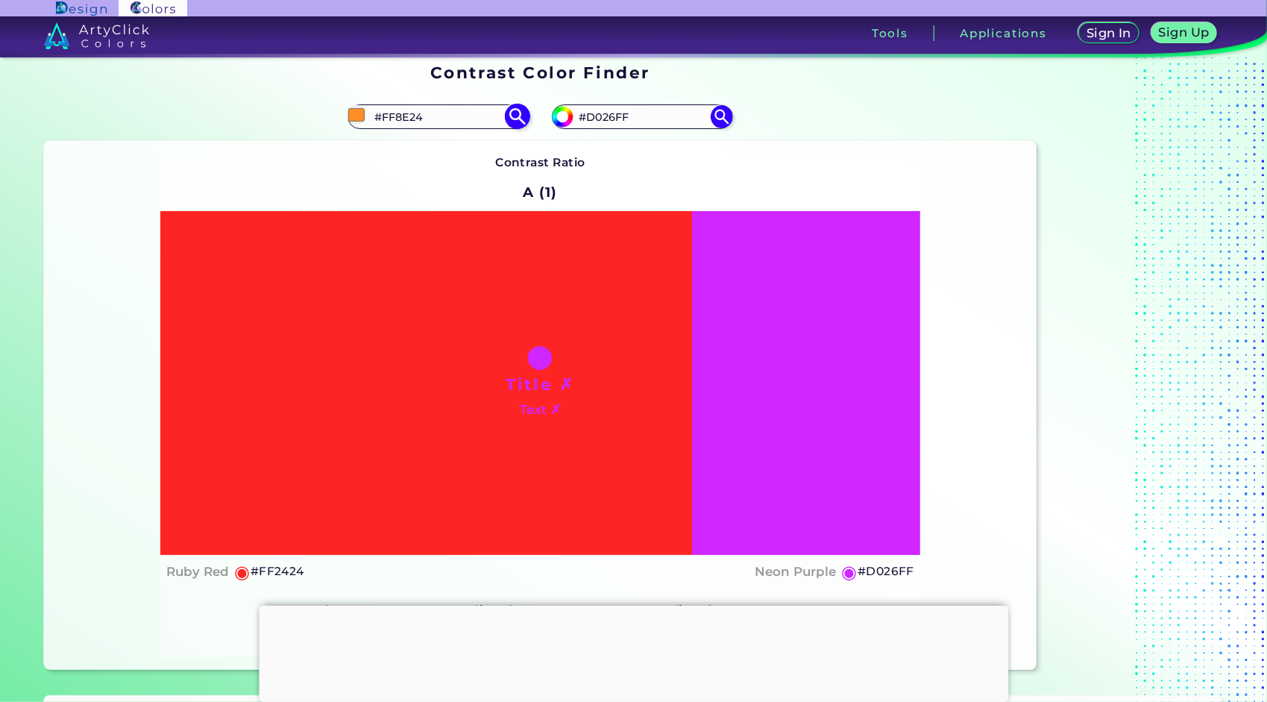
type input "#ffa424"
type input "#FFA424"
type input "#ffc524"
type input "#FFC524"
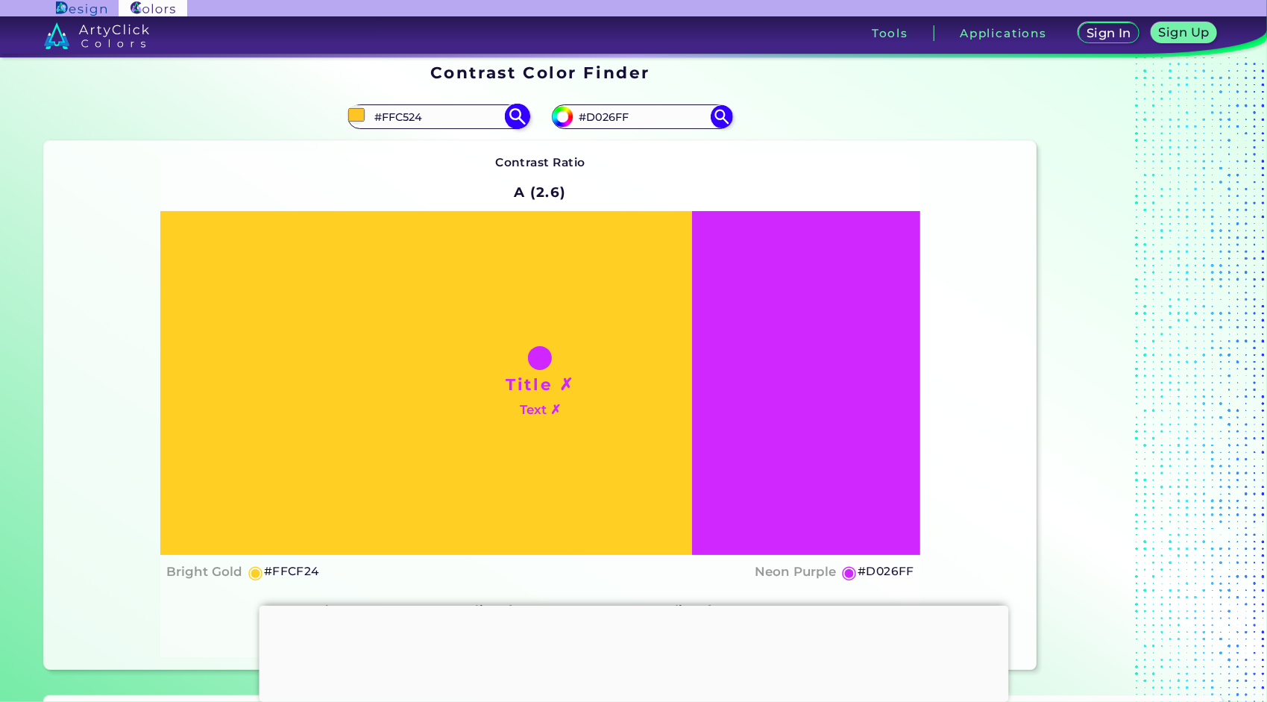
type input "#ffda24"
type input "#FFDA24"
type input "#fff824"
type input "#FFF824"
type input "#f0ff24"
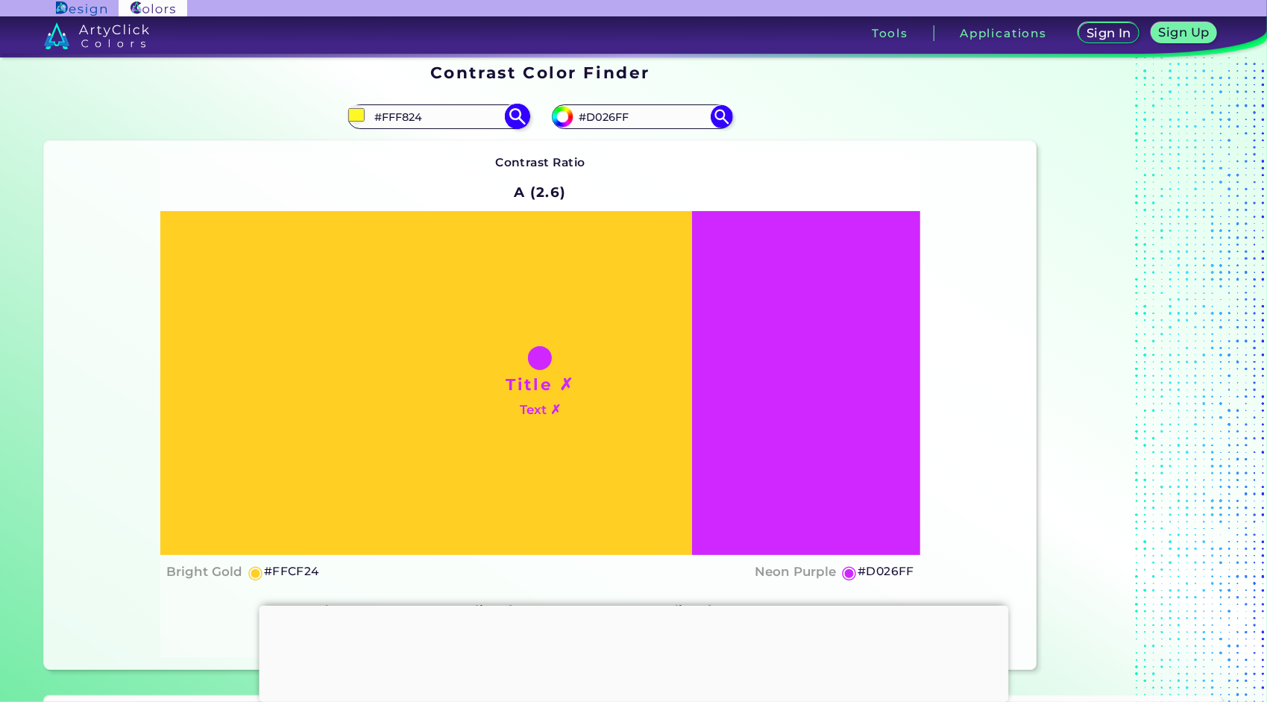
type input "#F0FF24"
type input "#e5ff24"
type input "#E5FF24"
type input "#daff24"
type input "#DAFF24"
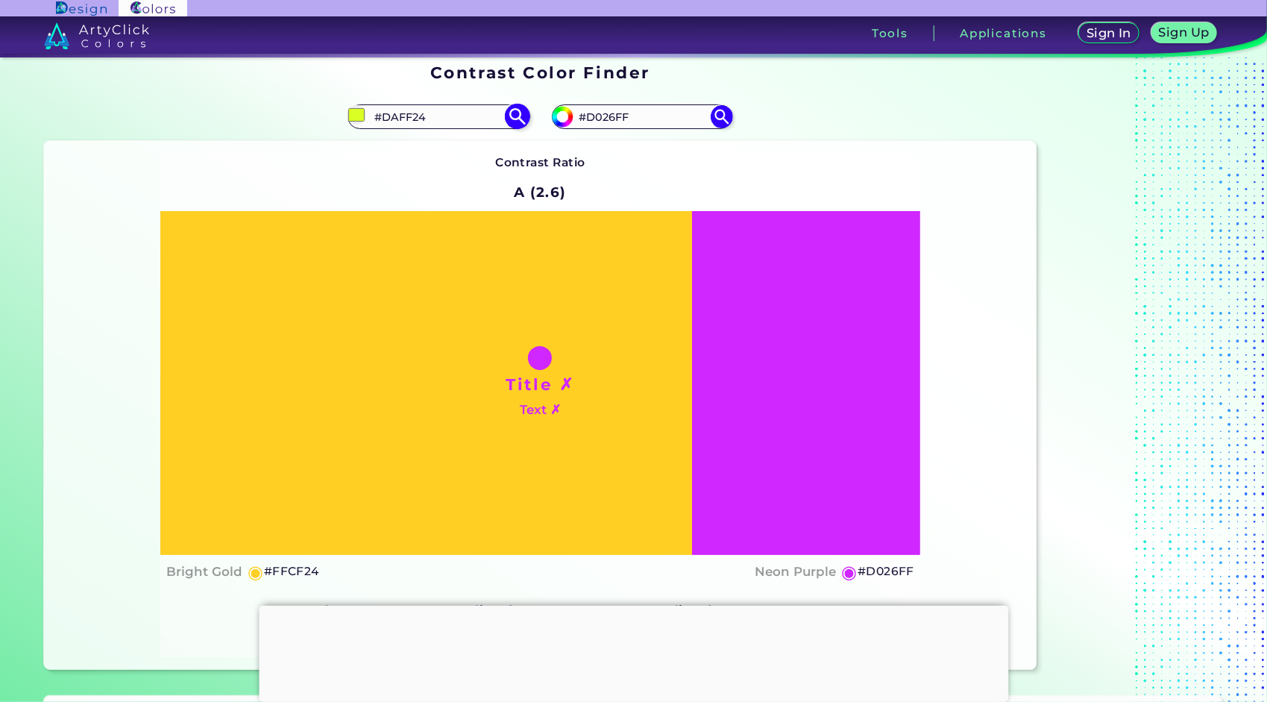
type input "#c5ff24"
type input "#C5FF24"
type input "#baff24"
type input "#BAFF24"
type input "#b2ff24"
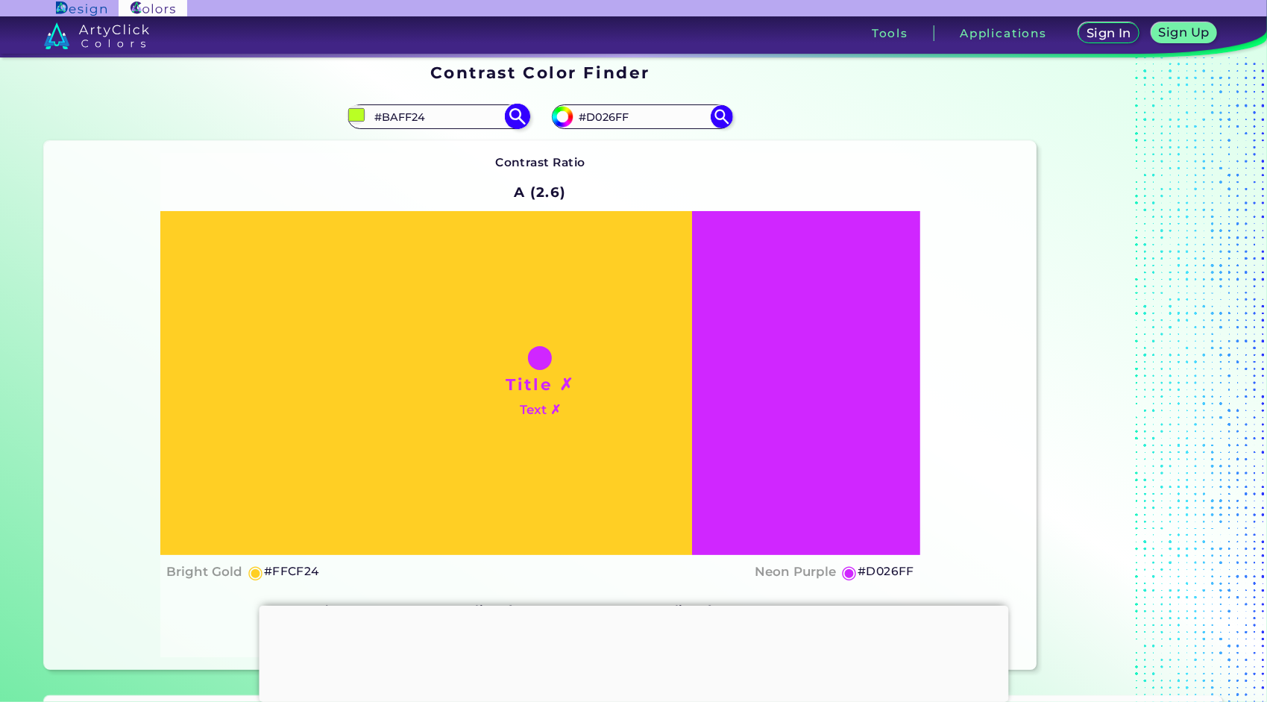
type input "#B2FF24"
type input "#a7ff24"
type input "#A7FF24"
type input "#9cff24"
type input "#9CFF24"
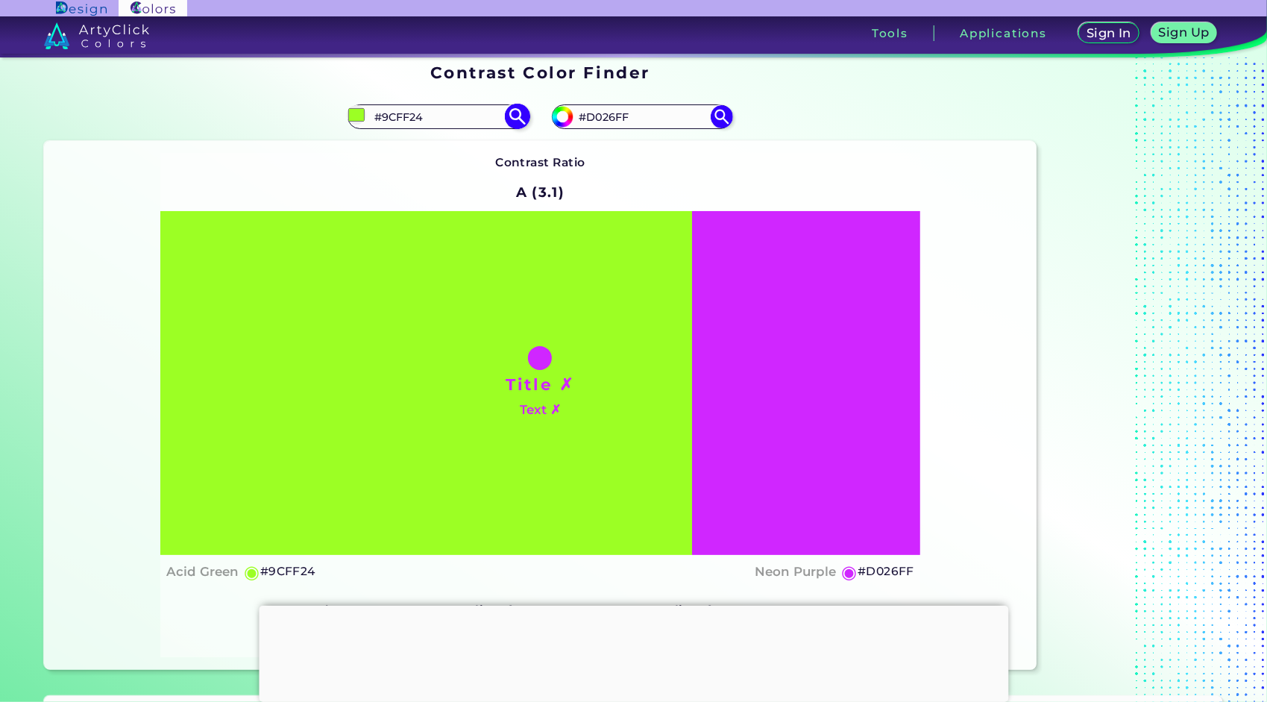
type input "#91ff24"
type input "#91FF24"
type input "#86ff24"
type input "#86FF24"
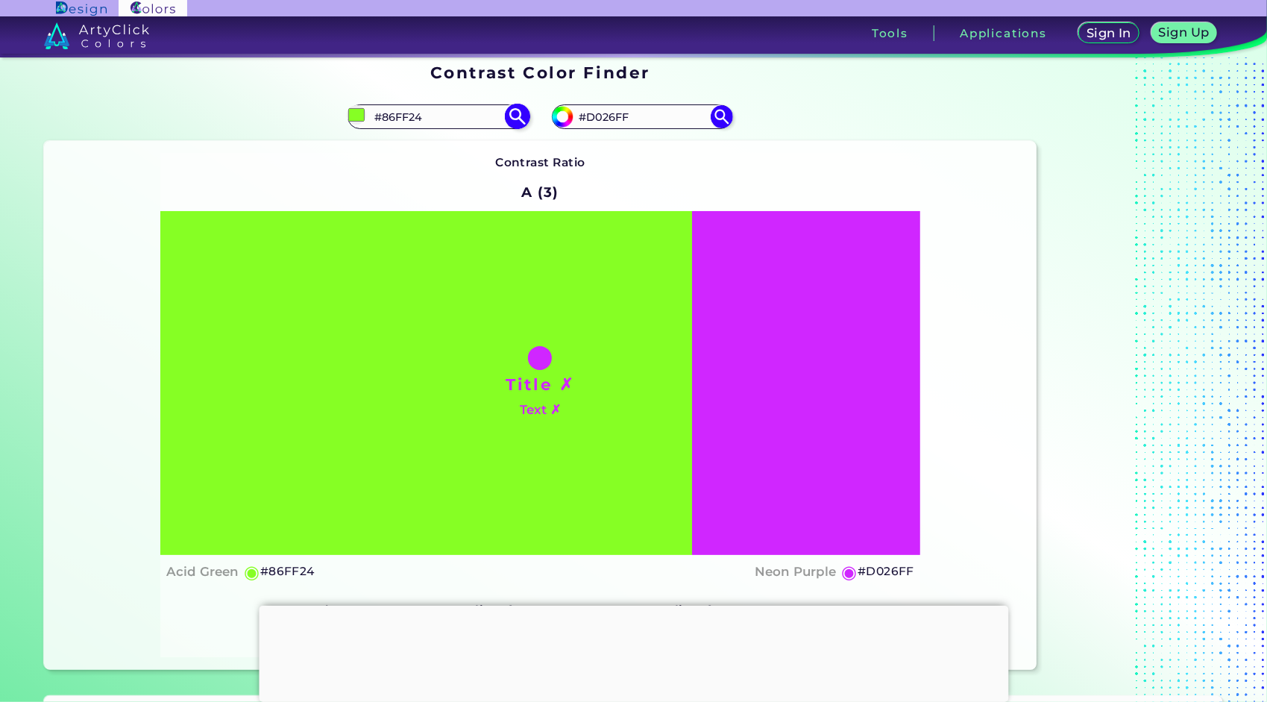
type input "#7bff24"
type input "#7BFF24"
type input "#70ff24"
type input "#70FF24"
type input "#65ff24"
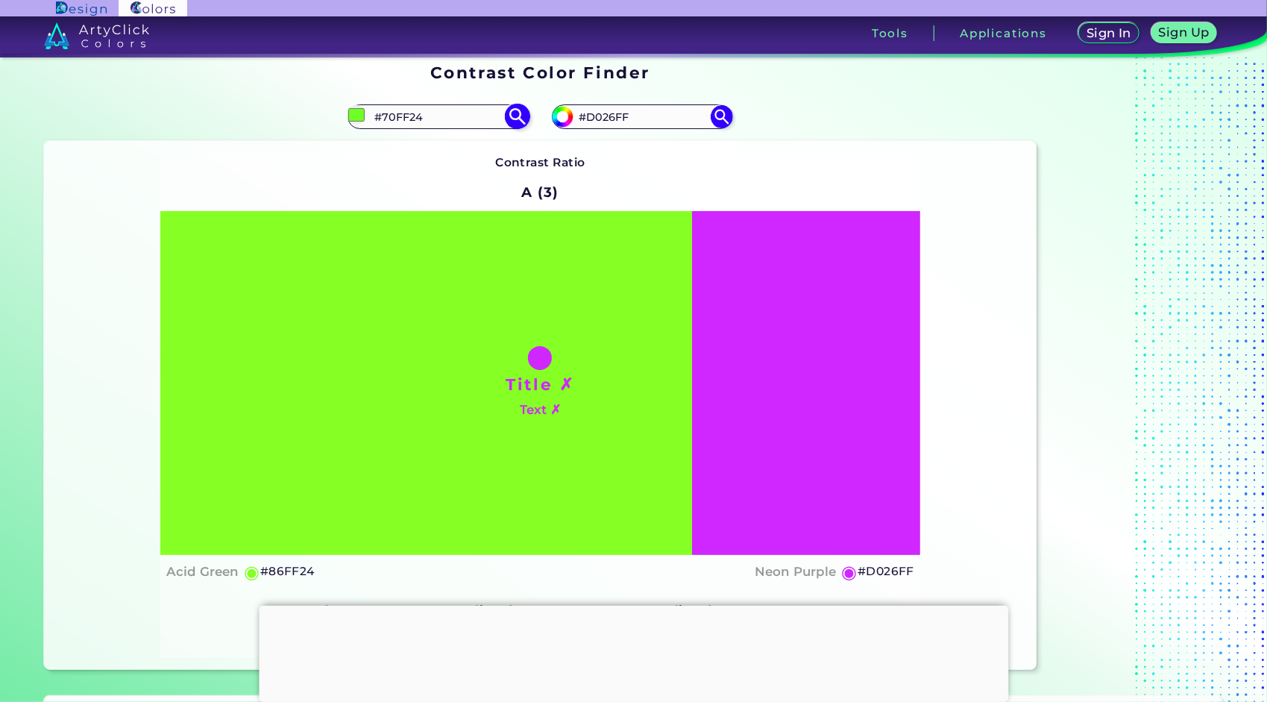
type input "#65FF24"
type input "#5eff24"
type input "#5EFF24"
type input "#53ff24"
type input "#53FF24"
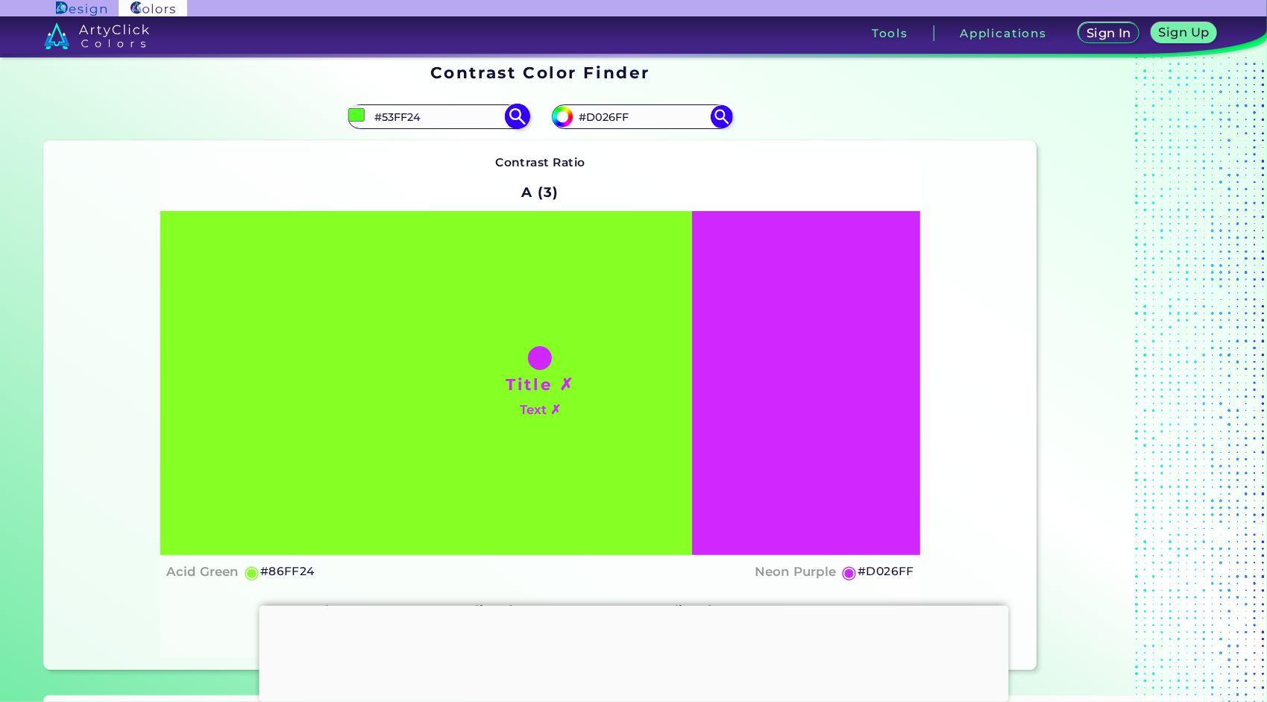
type input "#24ff27"
type input "#24FF27"
type input "#24ffda"
type input "#24FFDA"
type input "#24daff"
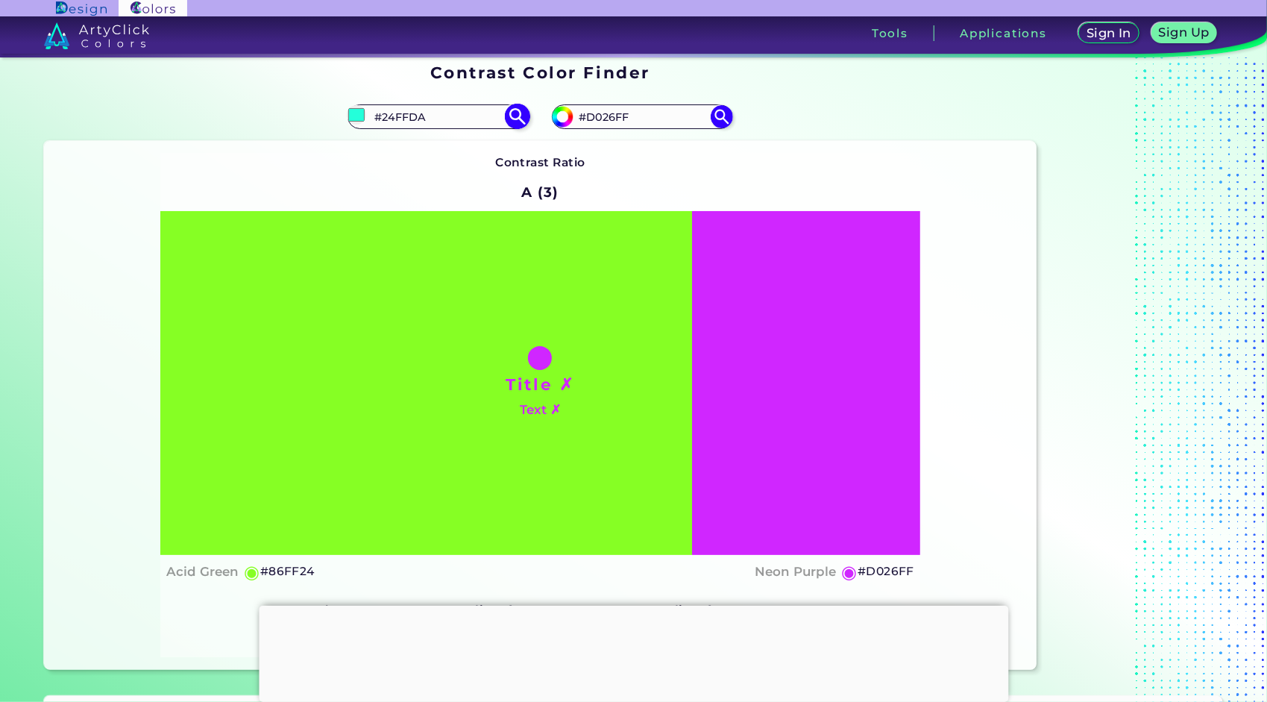
type input "#24DAFF"
type input "#24bdff"
type input "#24BDFF"
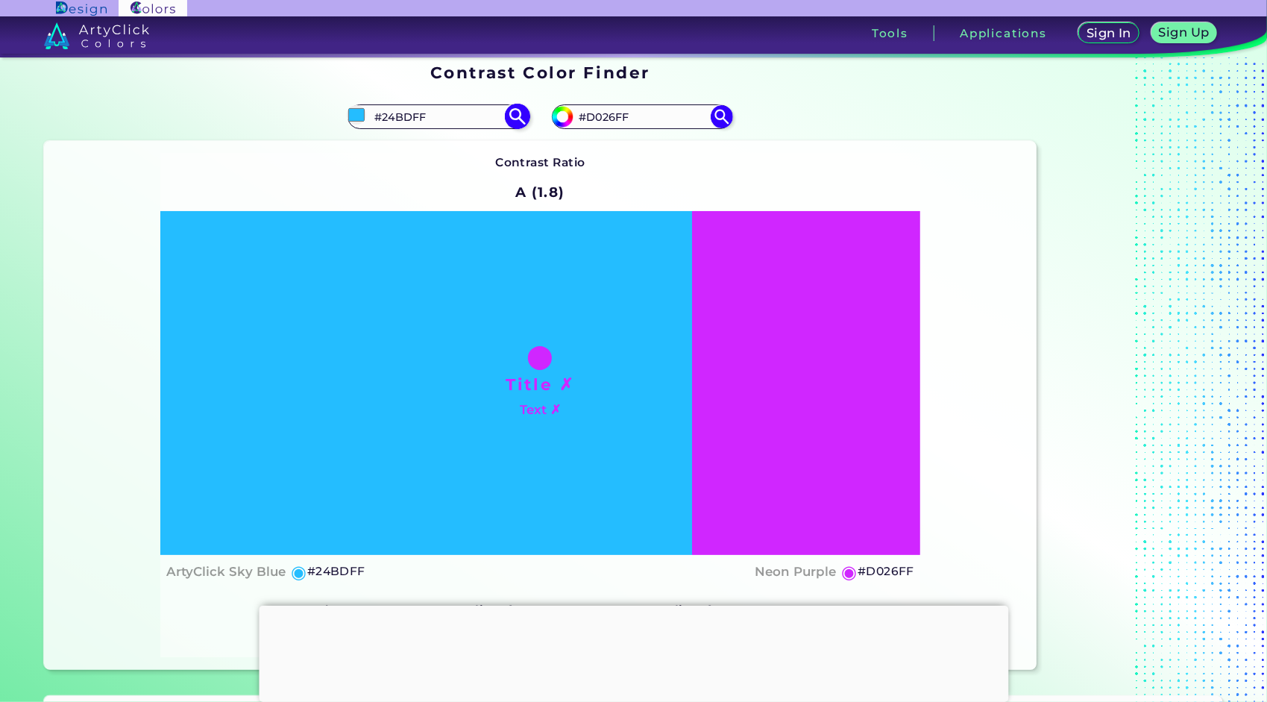
type input "#24c8ff"
type input "#24C8FF"
type input "#24d3ff"
type input "#24D3FF"
type input "#24daff"
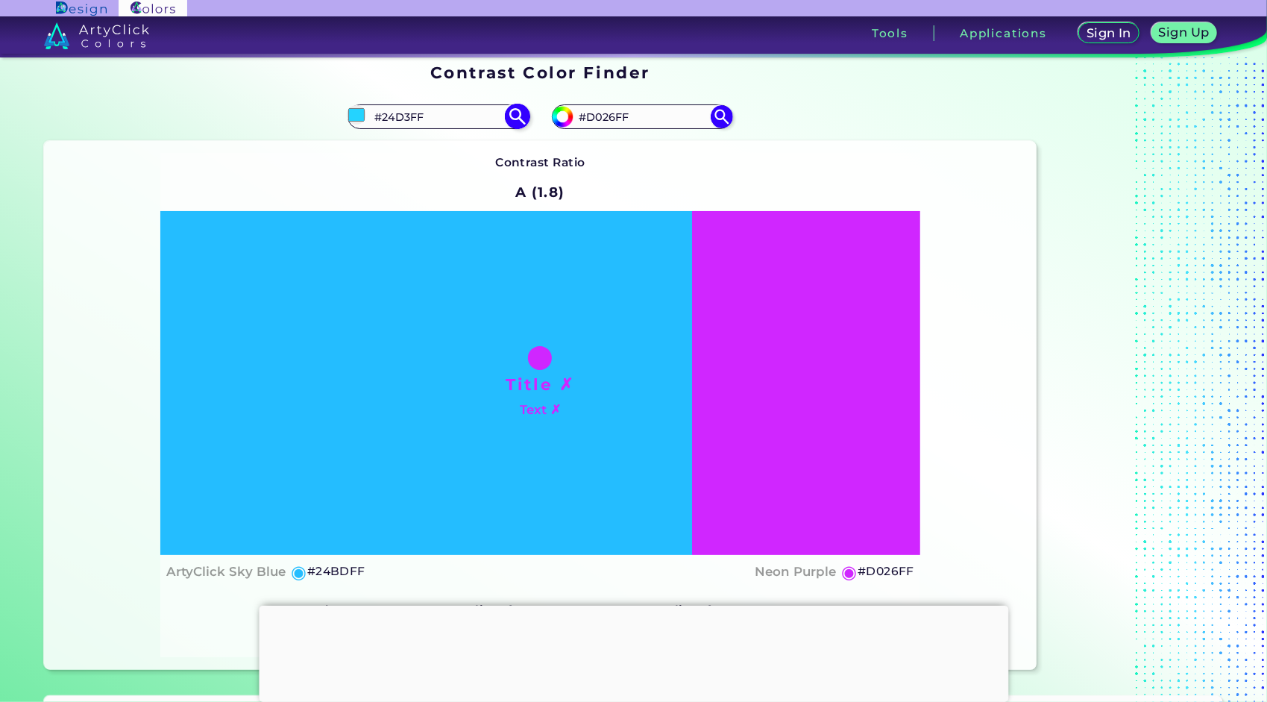
type input "#24DAFF"
type input "#24e5ff"
type input "#24E5FF"
type input "#24fbff"
type input "#24FBFF"
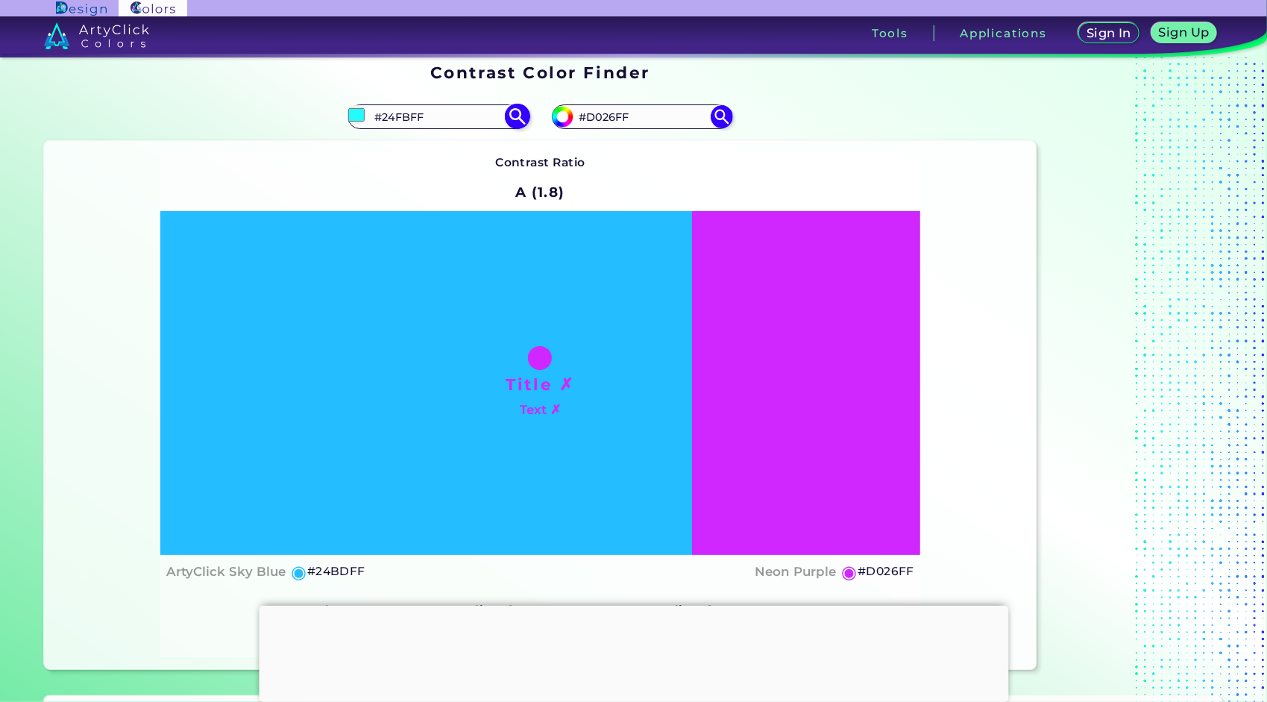
type input "#24fffb"
type input "#24FFFB"
type input "#24fff0"
type input "#24FFF0"
type input "#24ffe5"
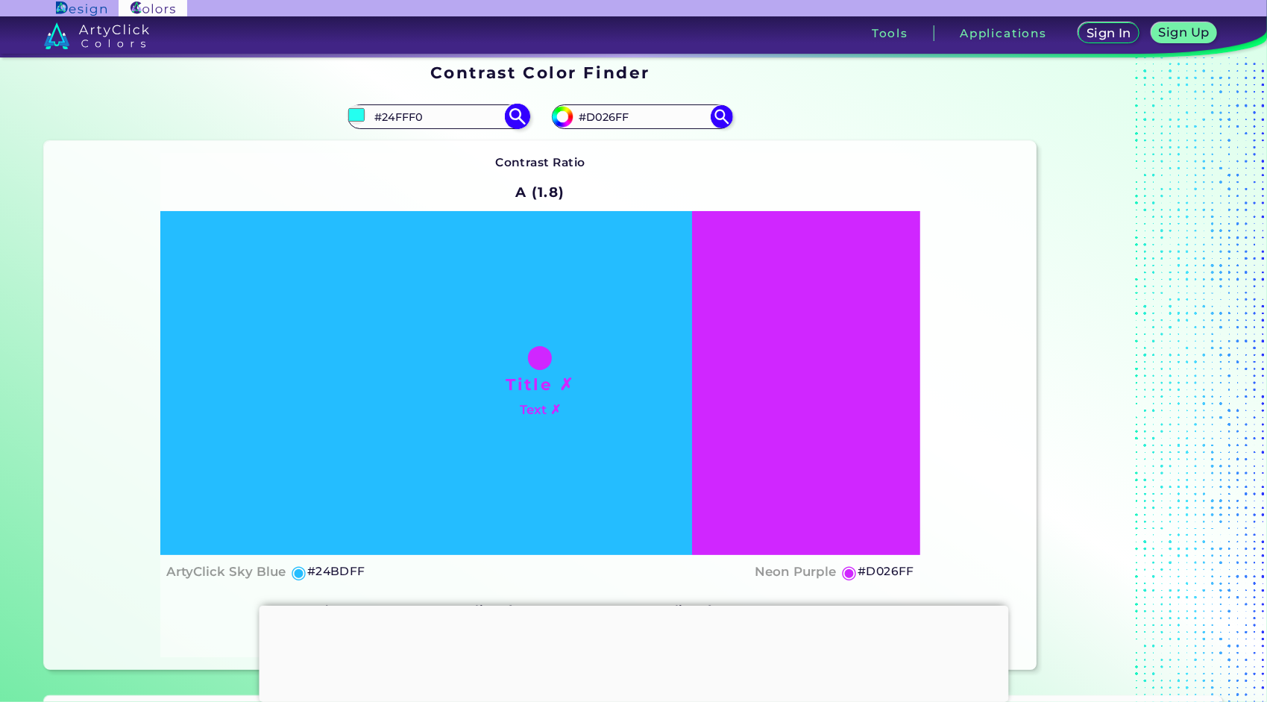
type input "#24FFE5"
type input "#24ffda"
type input "#24FFDA"
type input "#24ffd3"
type input "#24FFD3"
